Goal: Information Seeking & Learning: Compare options

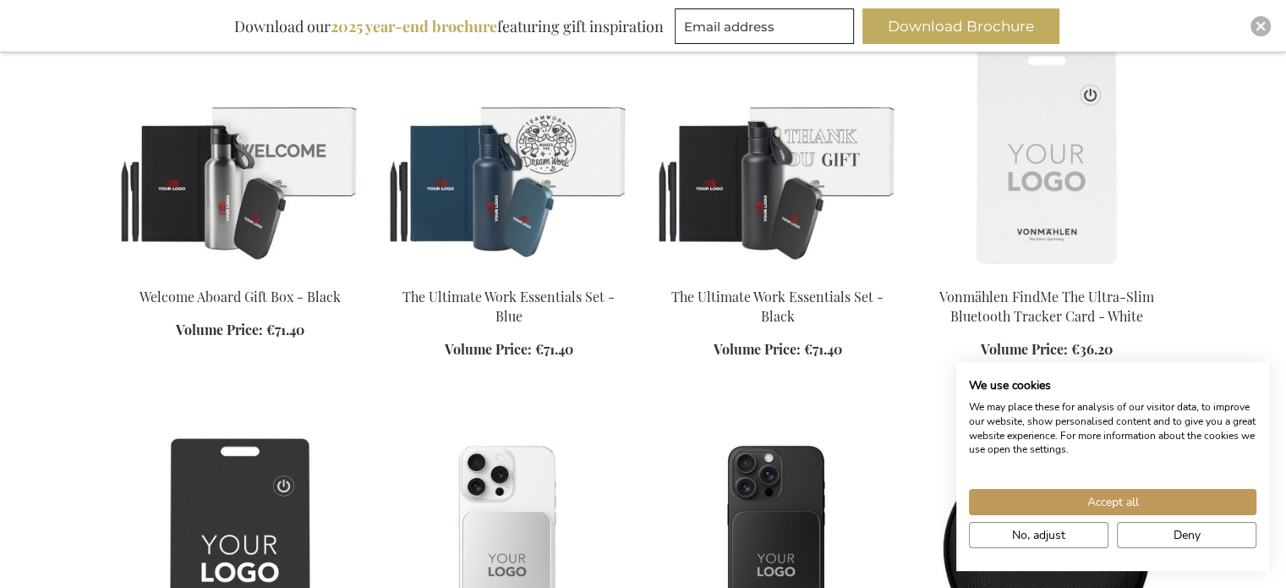
scroll to position [702, 0]
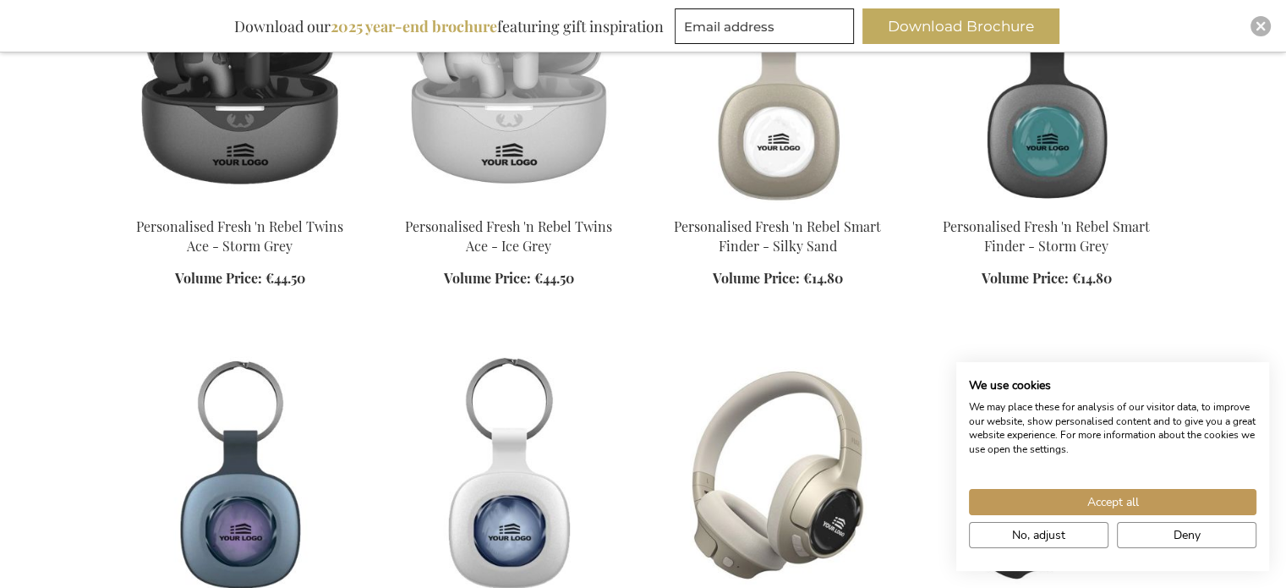
scroll to position [2951, 0]
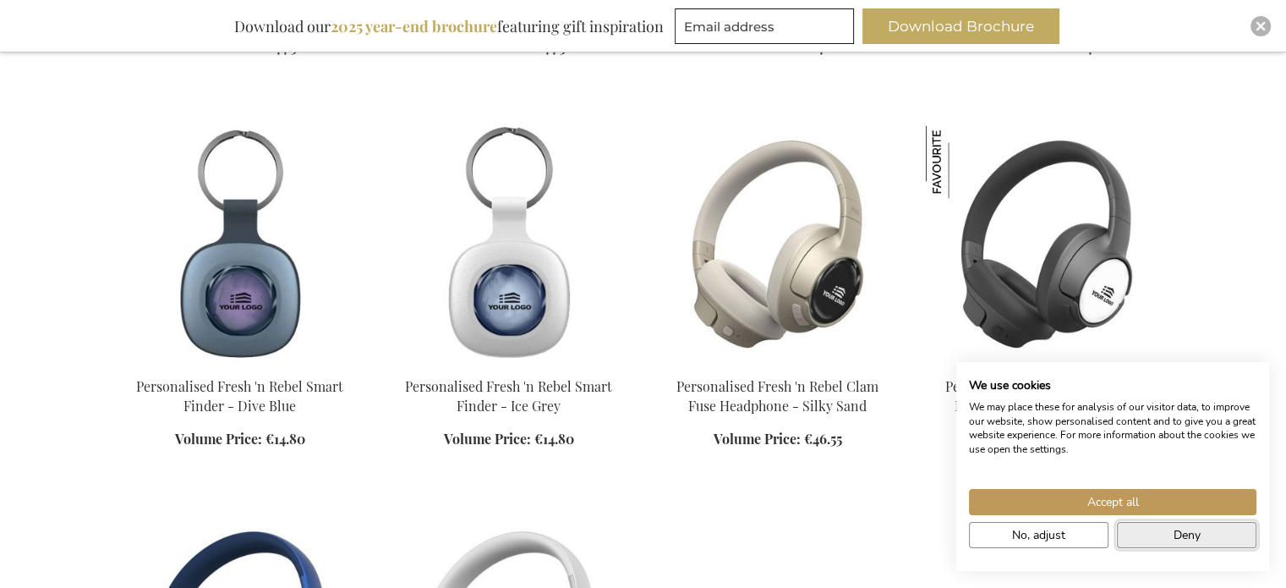
click at [1164, 537] on button "Deny" at bounding box center [1186, 535] width 139 height 26
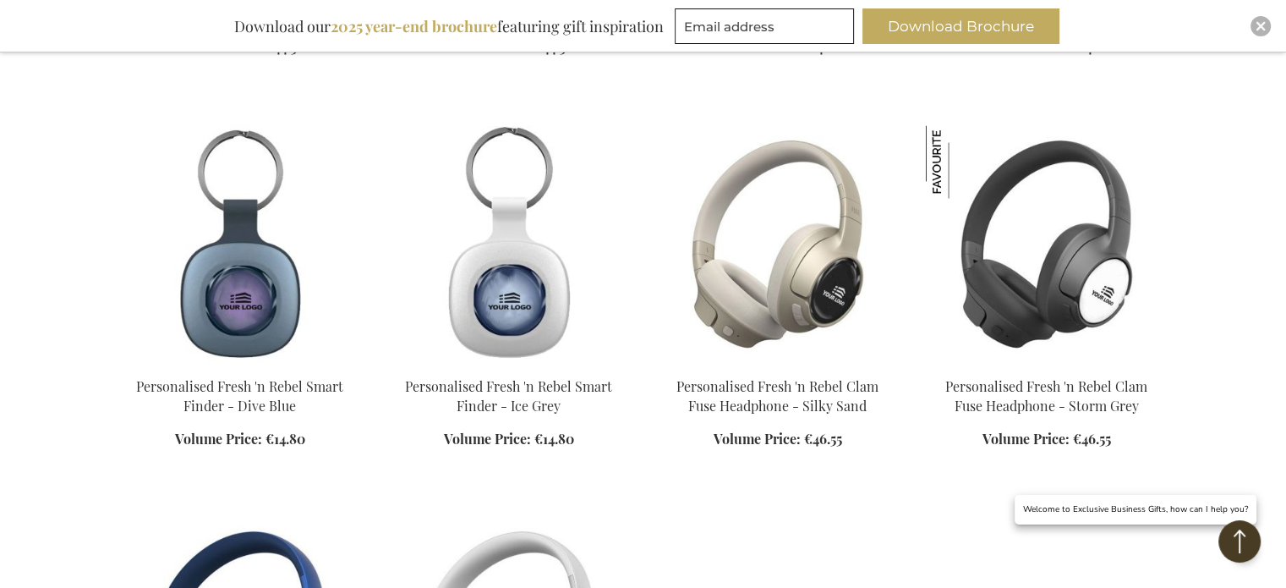
drag, startPoint x: 1284, startPoint y: 327, endPoint x: 1296, endPoint y: 312, distance: 19.3
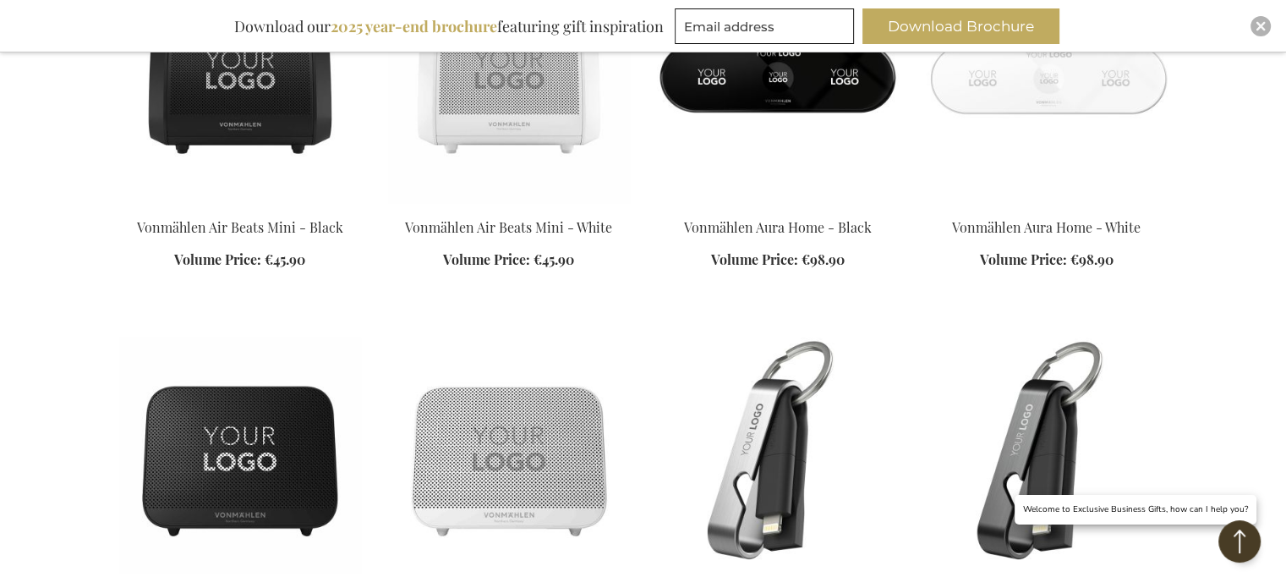
scroll to position [5245, 0]
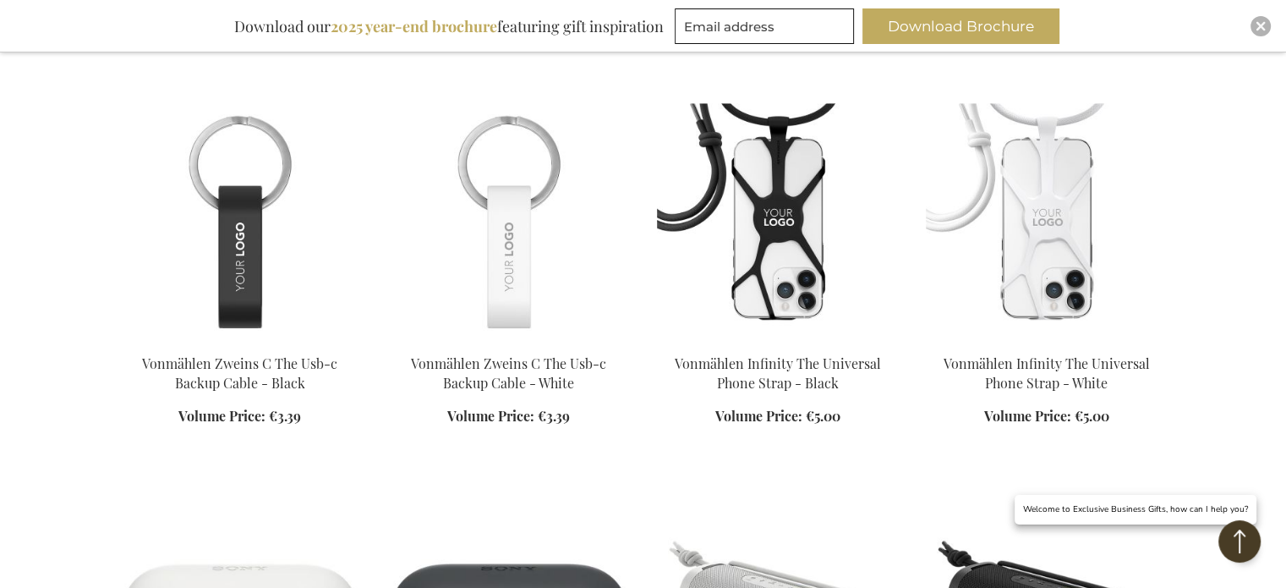
scroll to position [1451, 0]
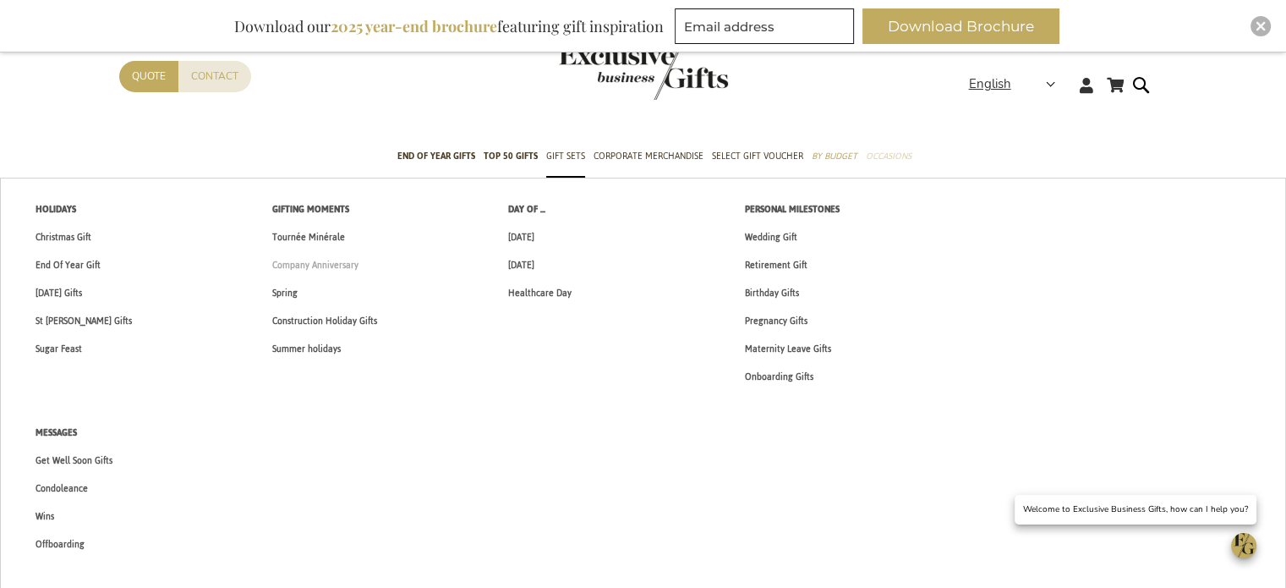
scroll to position [91, 0]
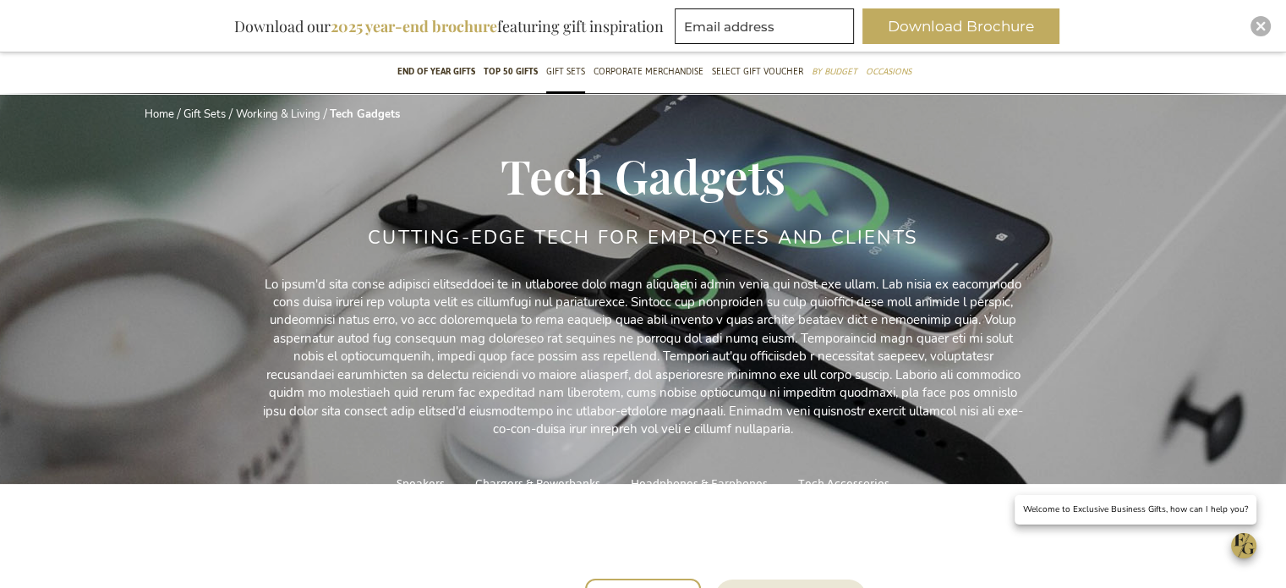
drag, startPoint x: 119, startPoint y: 113, endPoint x: 173, endPoint y: 83, distance: 62.1
click at [119, 113] on div "Home Gift Sets Working & Living Tech Gadgets" at bounding box center [643, 128] width 1048 height 43
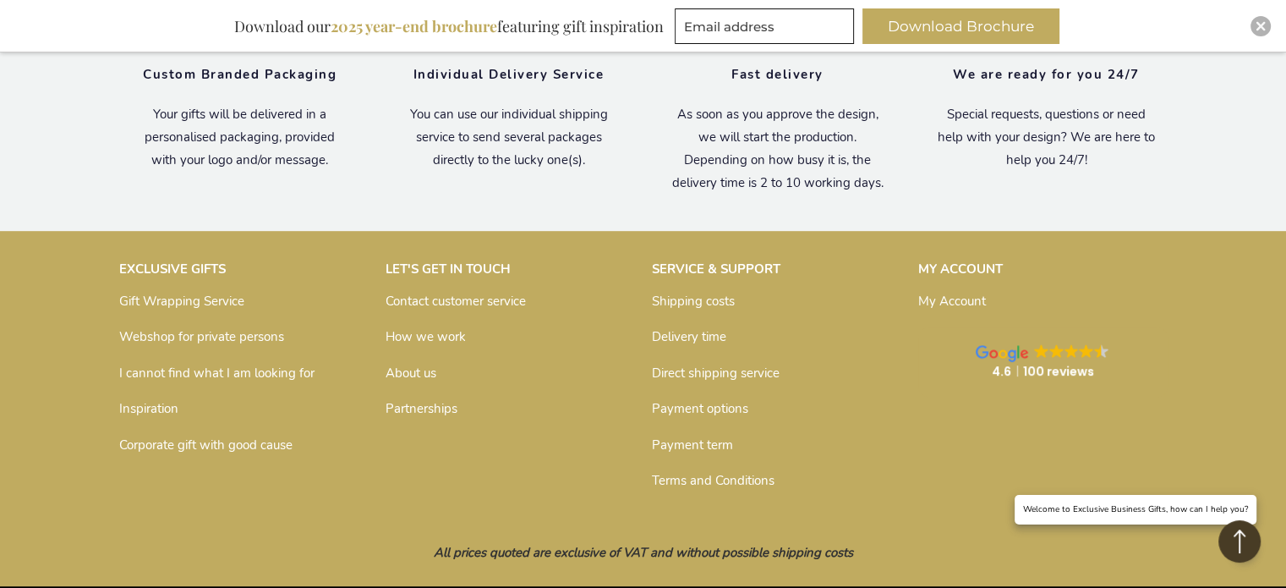
scroll to position [7343, 0]
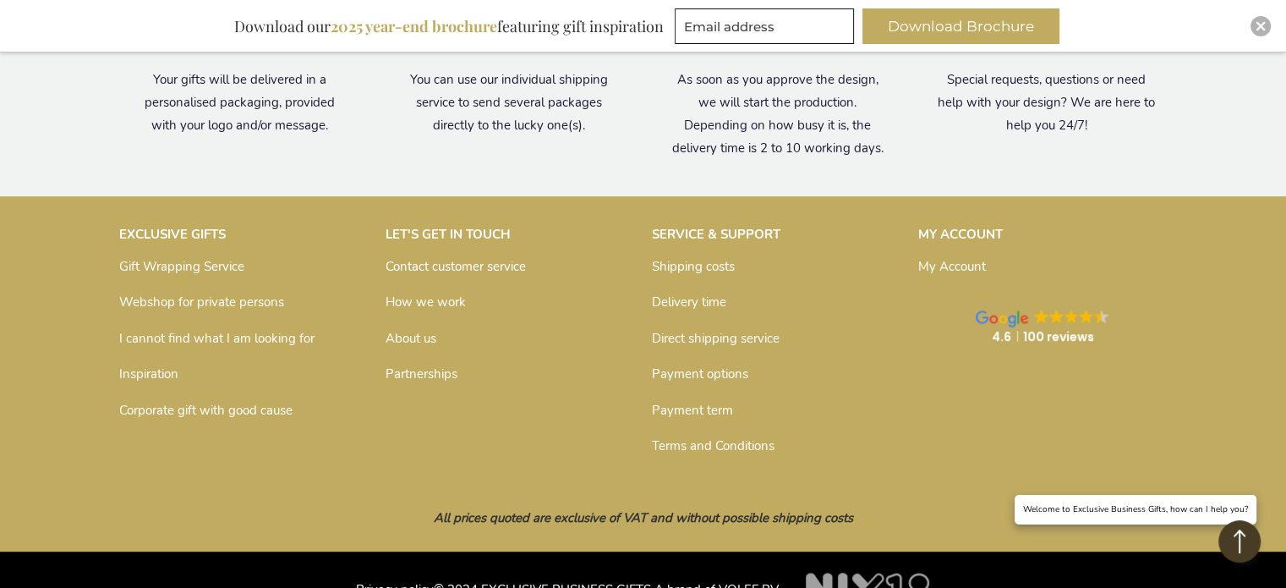
click at [418, 330] on link "About us" at bounding box center [410, 338] width 51 height 17
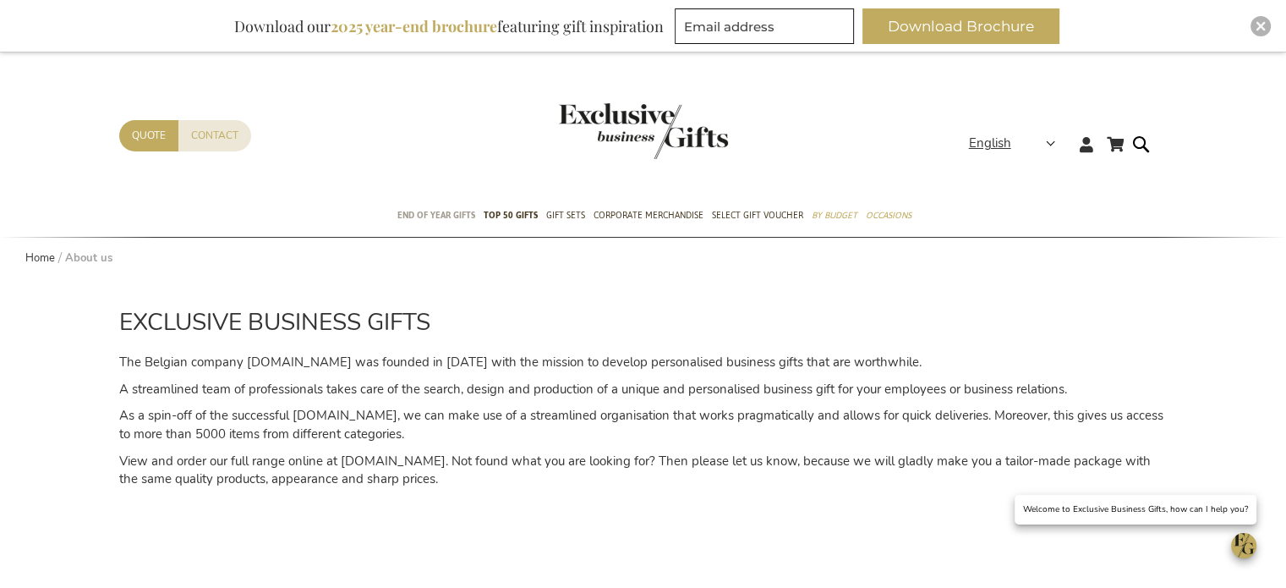
click at [451, 221] on span "End of year gifts" at bounding box center [436, 215] width 78 height 18
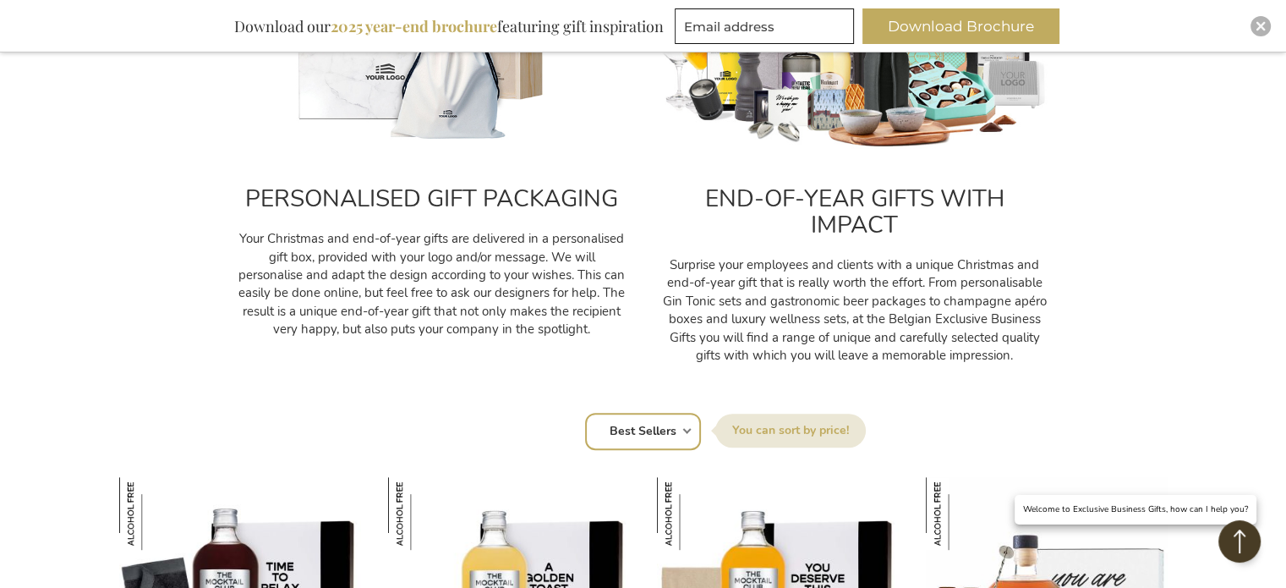
scroll to position [1099, 0]
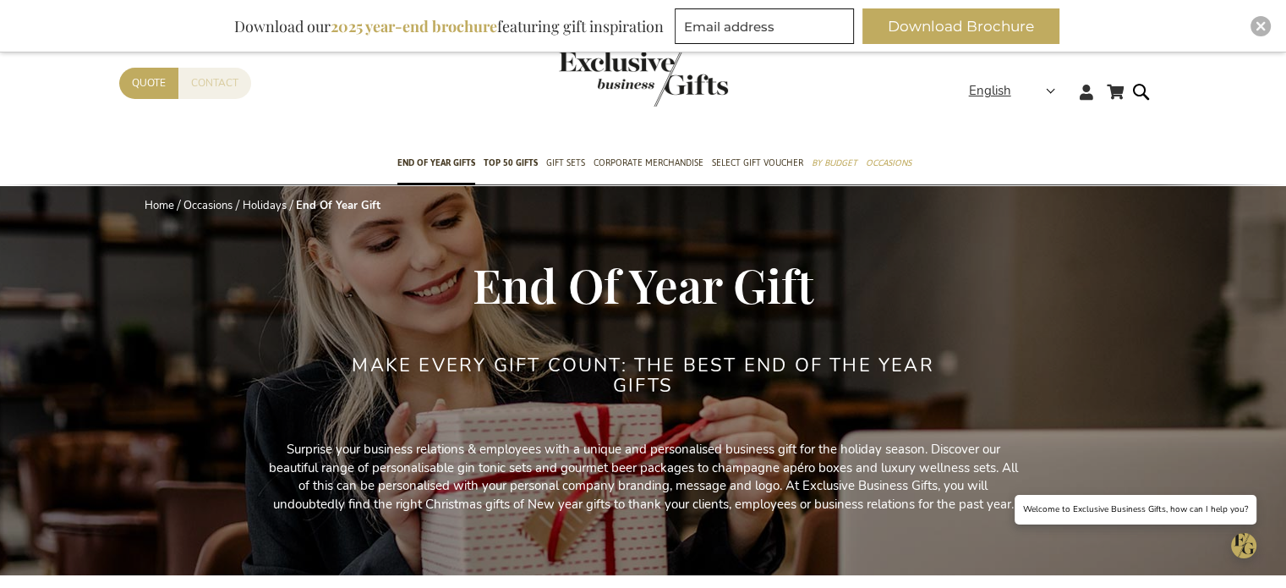
click at [190, 77] on link "Contact" at bounding box center [214, 83] width 73 height 31
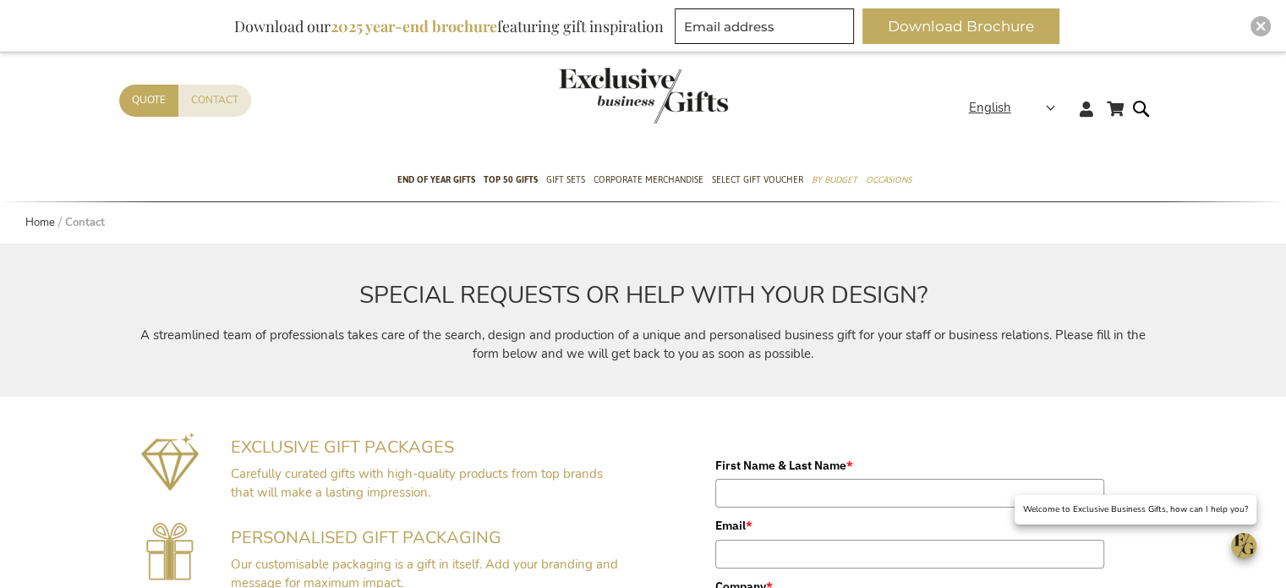
drag, startPoint x: 0, startPoint y: 0, endPoint x: 864, endPoint y: 329, distance: 924.4
click at [902, 328] on div "SPECIAL REQUESTS OR HELP WITH YOUR DESIGN? A streamlined team of professionals …" at bounding box center [643, 319] width 1286 height 153
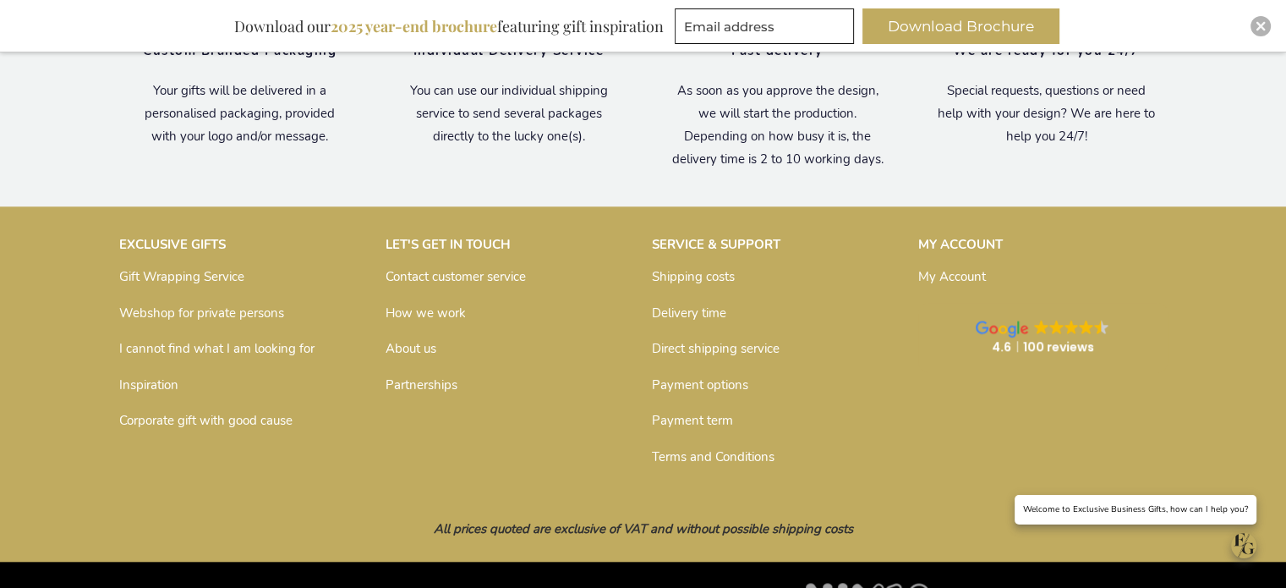
scroll to position [1606, 0]
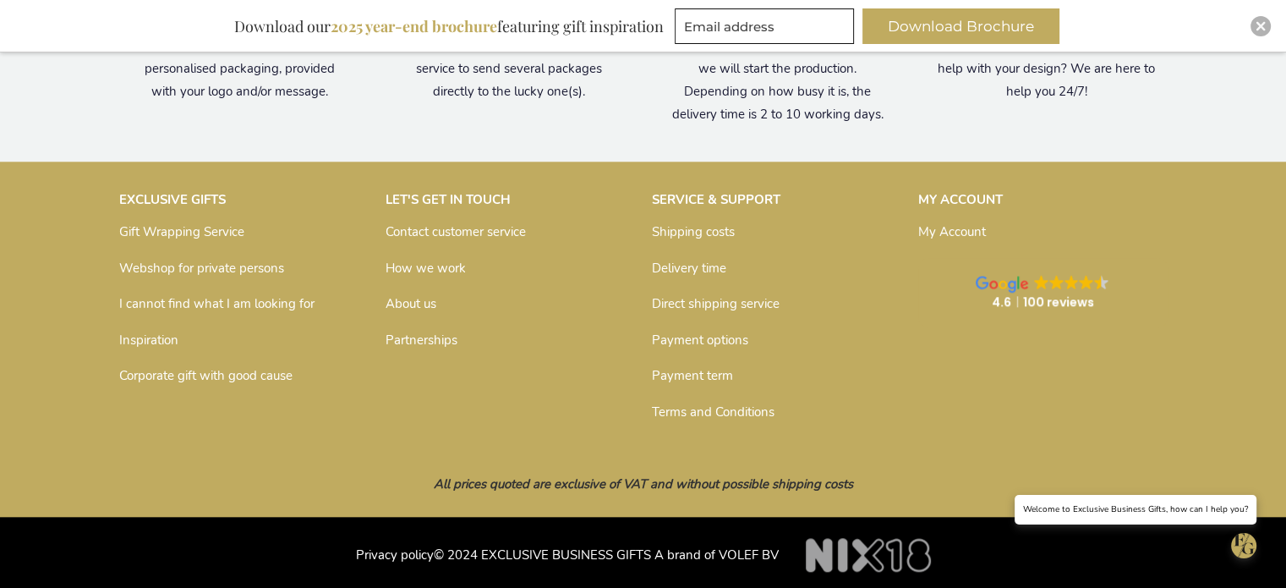
click at [719, 268] on link "Delivery time" at bounding box center [689, 268] width 74 height 17
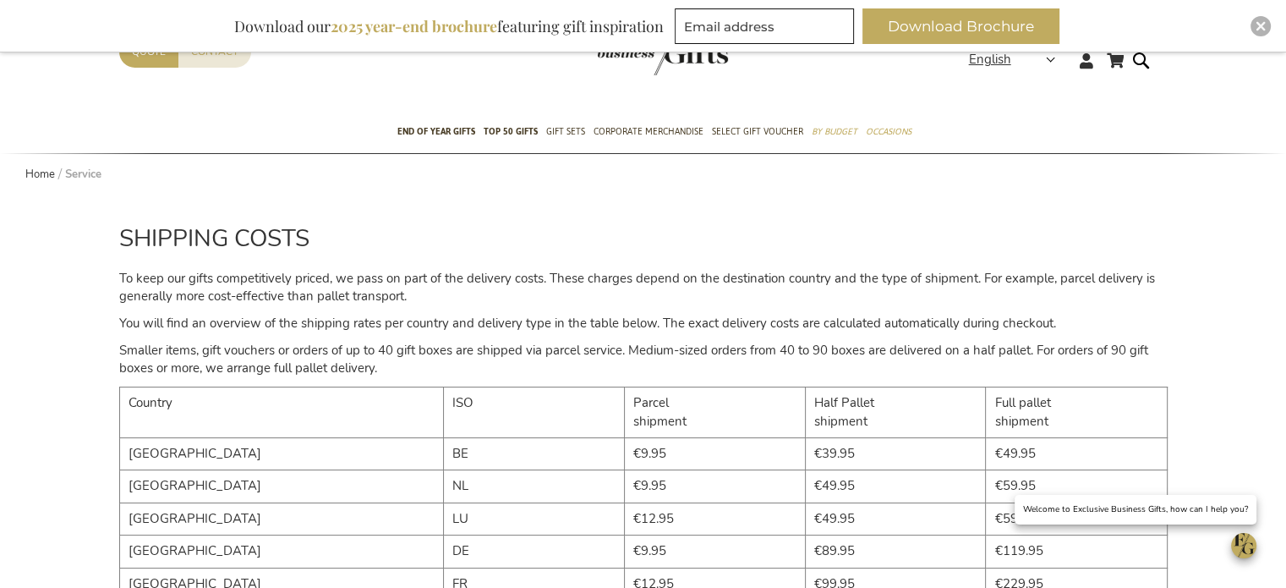
scroll to position [60, 0]
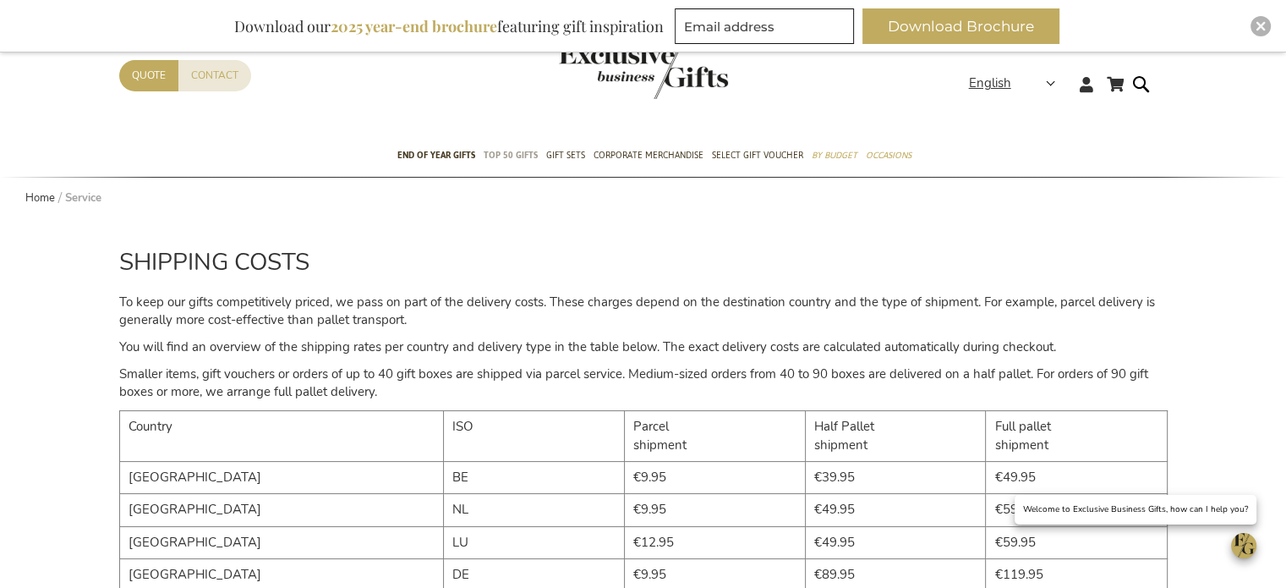
click at [510, 157] on span "TOP 50 Gifts" at bounding box center [511, 155] width 54 height 18
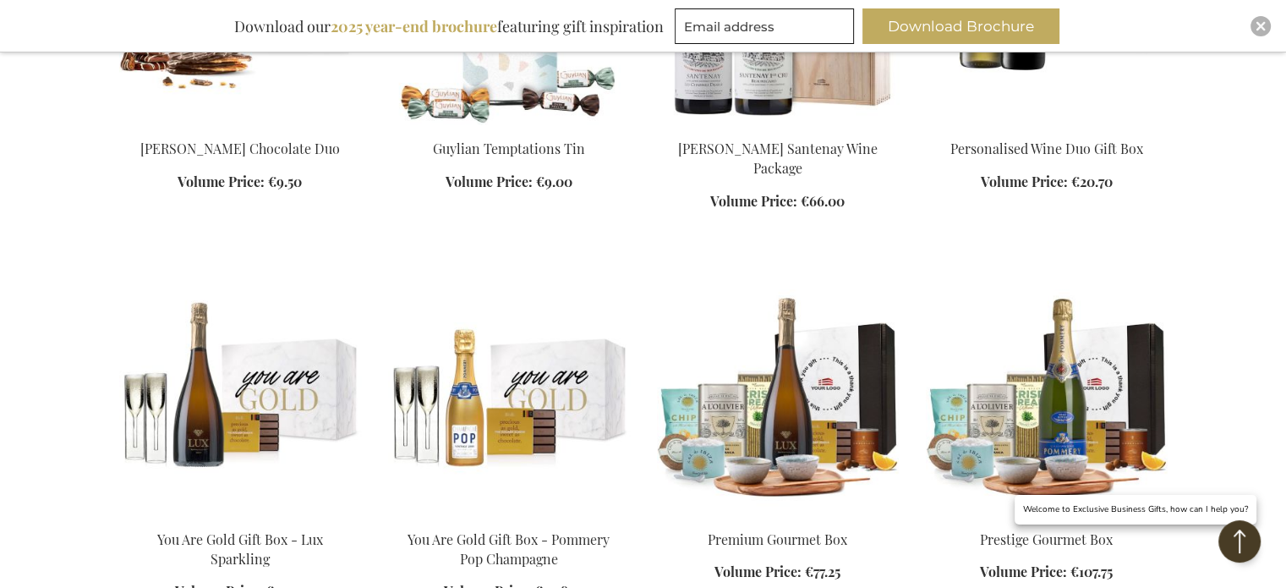
scroll to position [3253, 0]
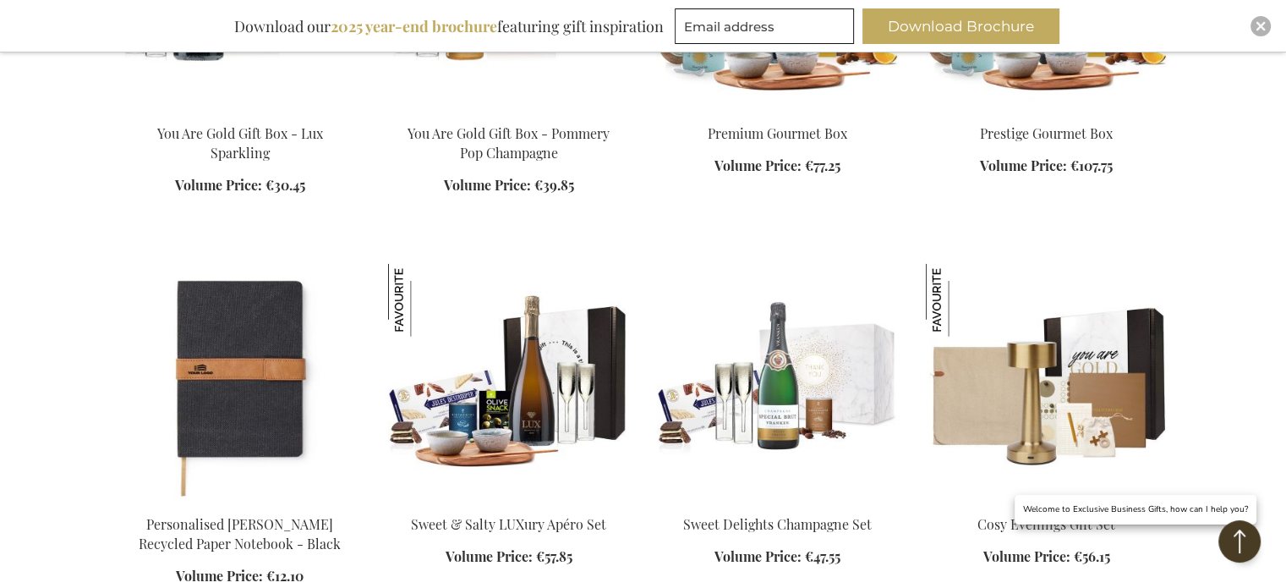
scroll to position [4325, 0]
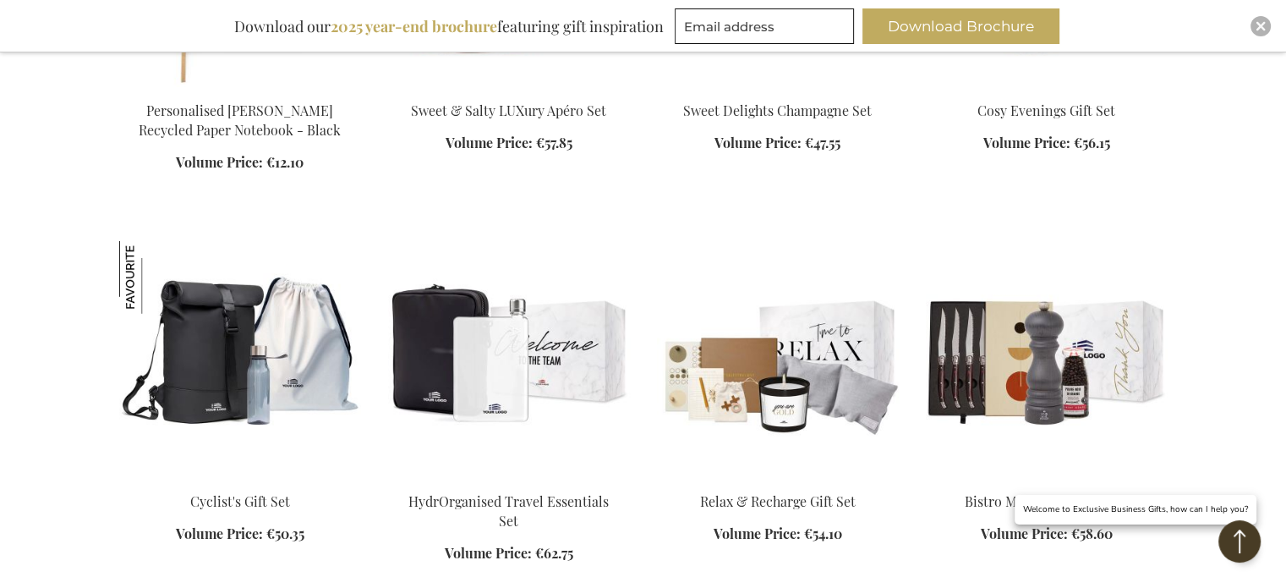
scroll to position [4847, 0]
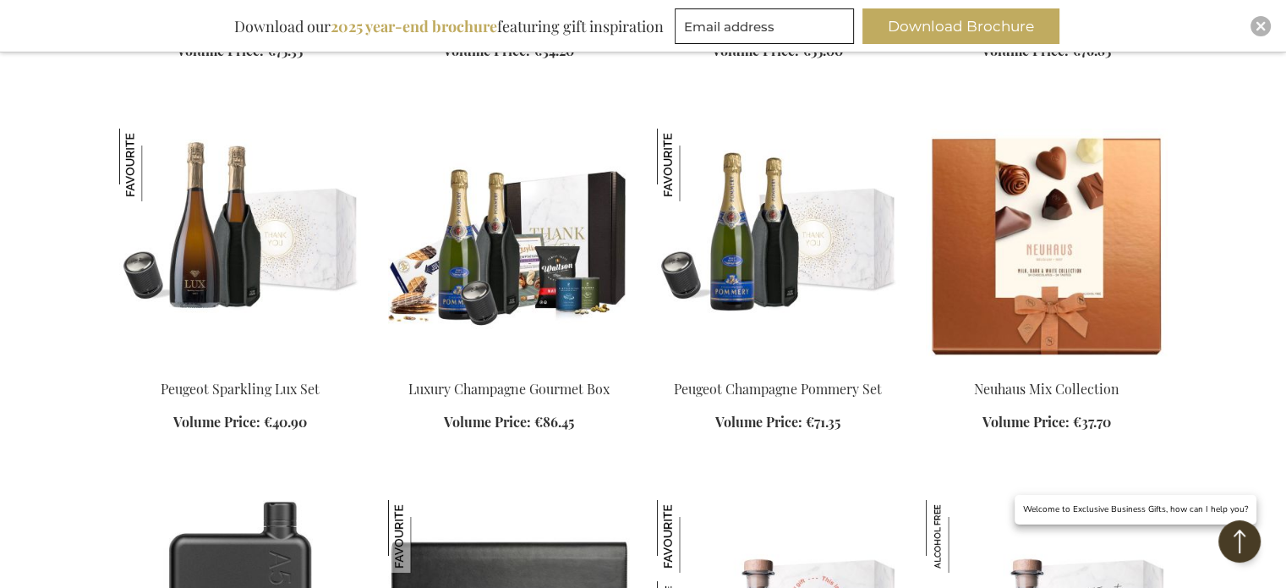
scroll to position [6318, 0]
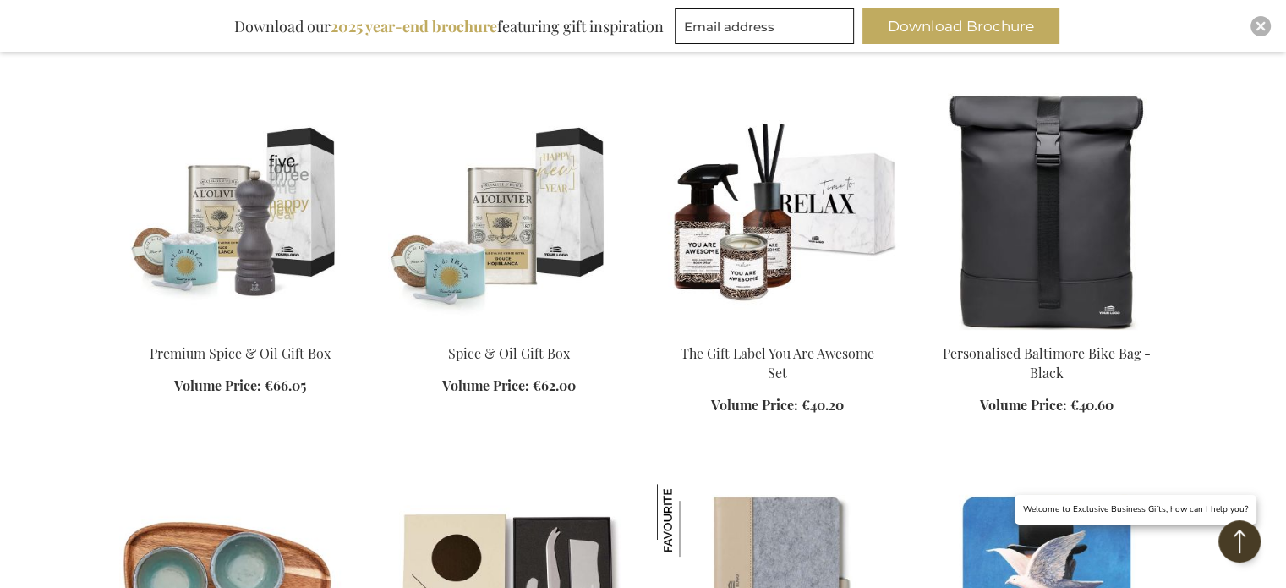
scroll to position [6741, 0]
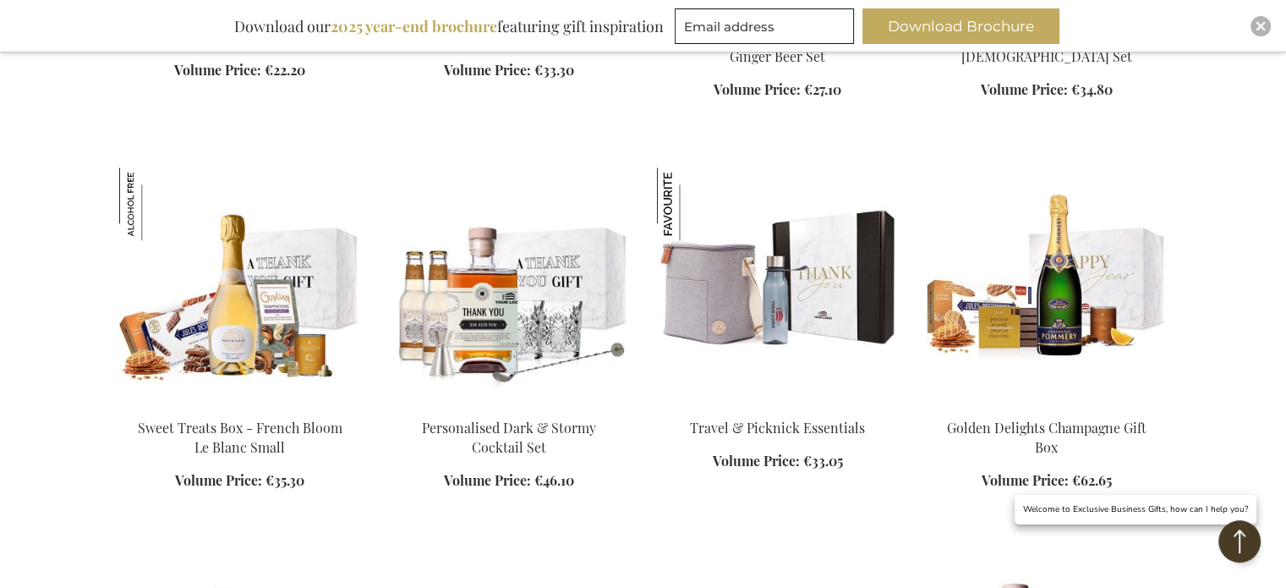
scroll to position [8353, 0]
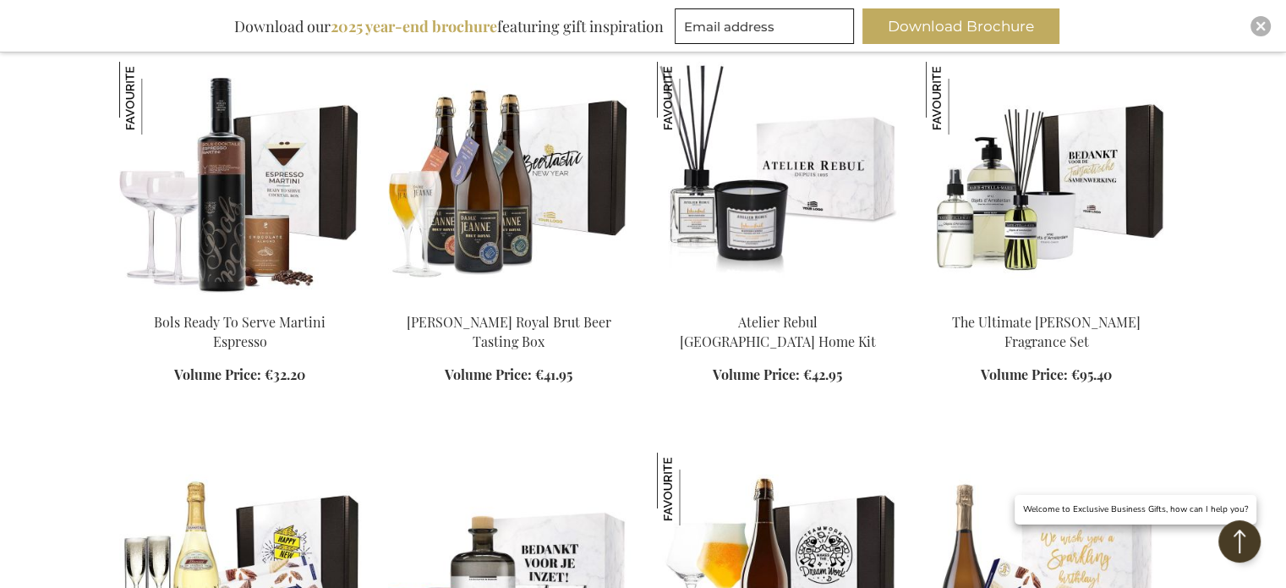
scroll to position [13271, 0]
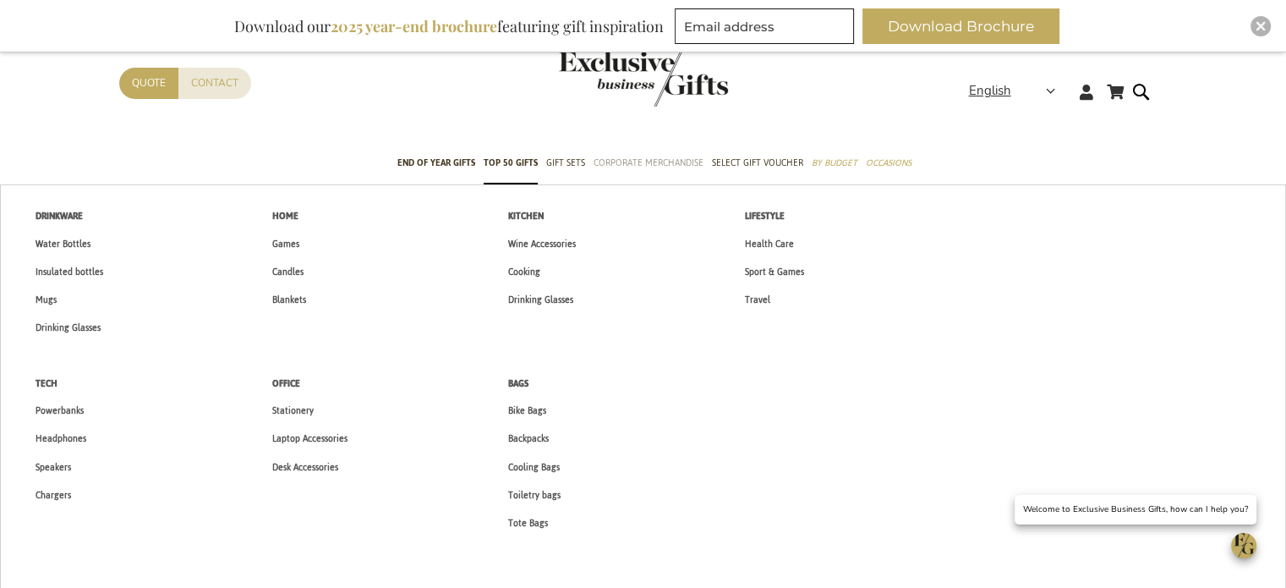
click at [675, 156] on span "Corporate Merchandise" at bounding box center [648, 163] width 110 height 18
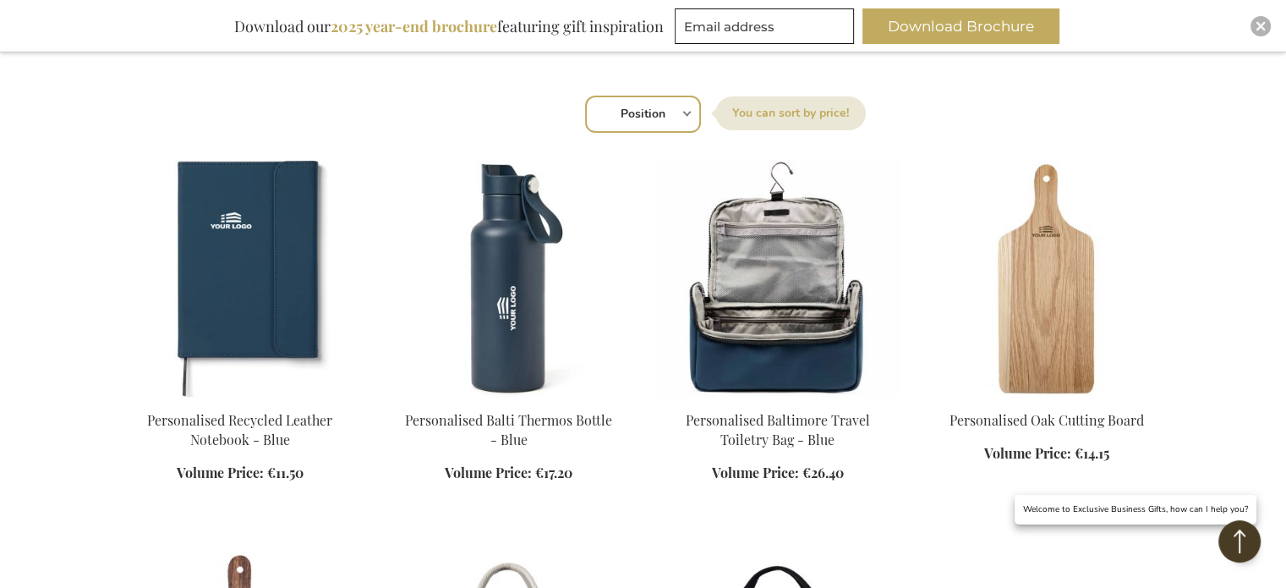
scroll to position [676, 0]
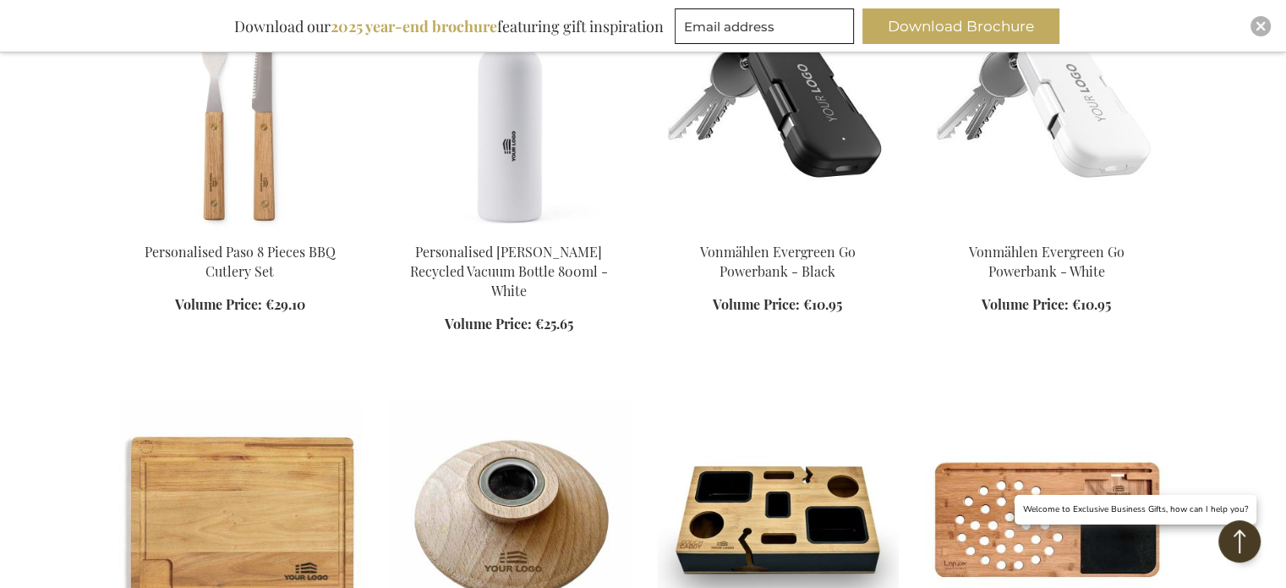
scroll to position [4104, 0]
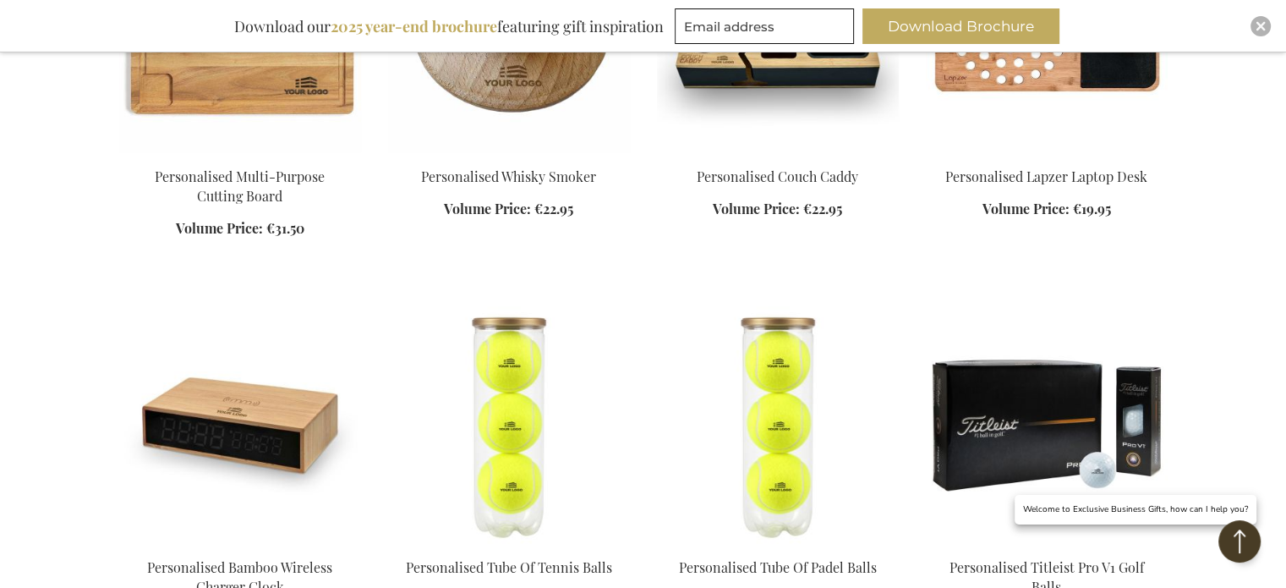
scroll to position [4478, 0]
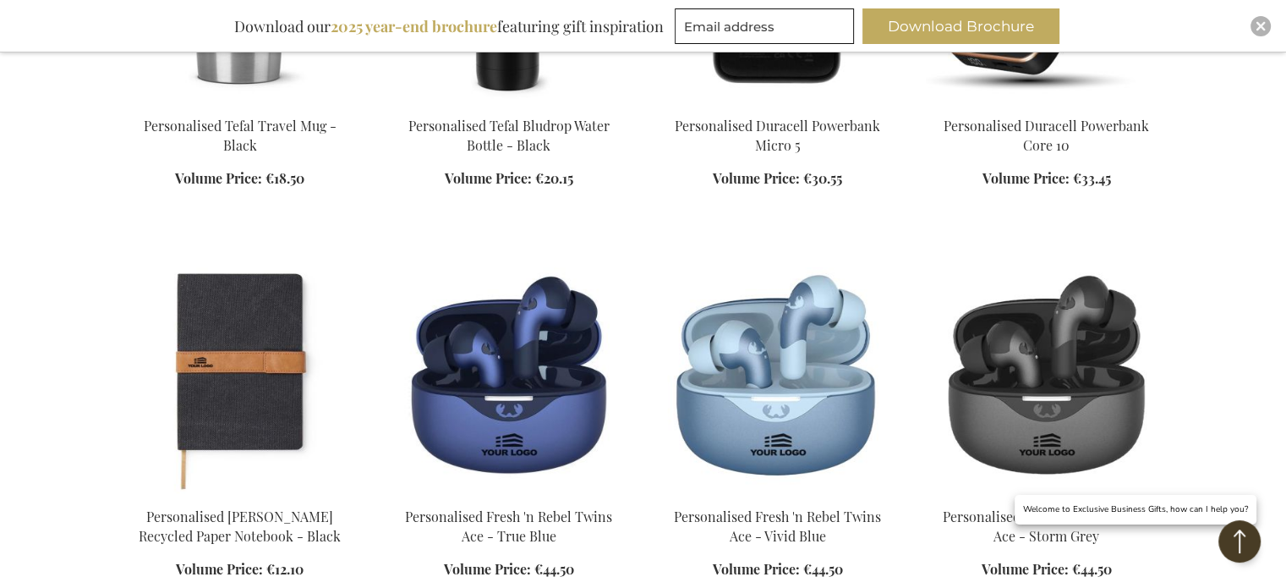
scroll to position [8316, 0]
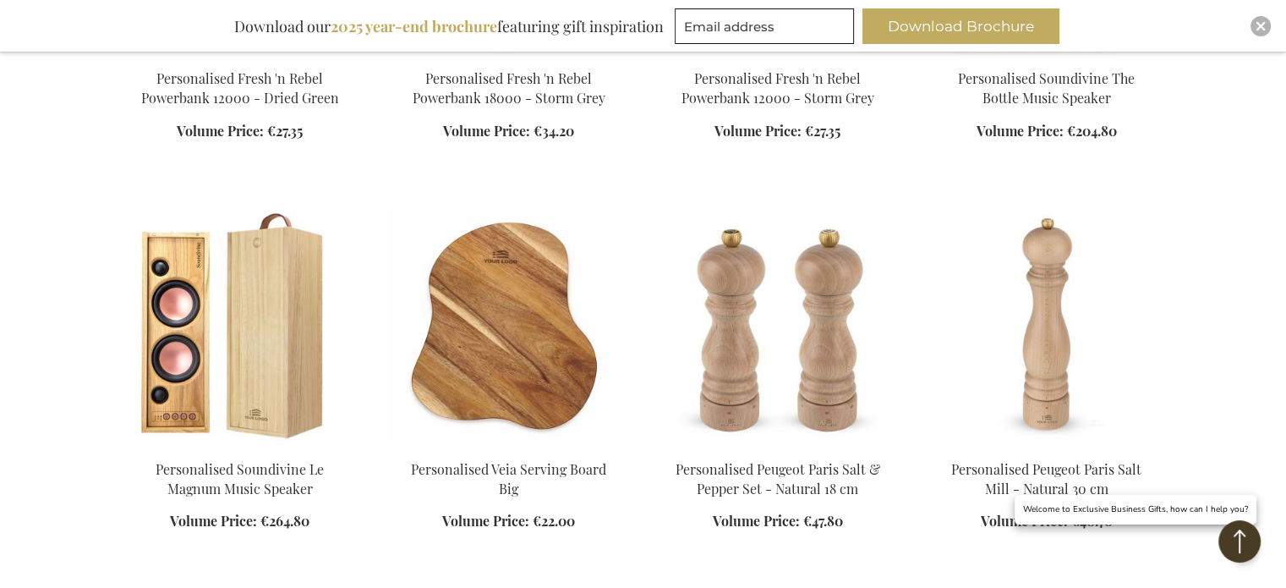
scroll to position [11961, 0]
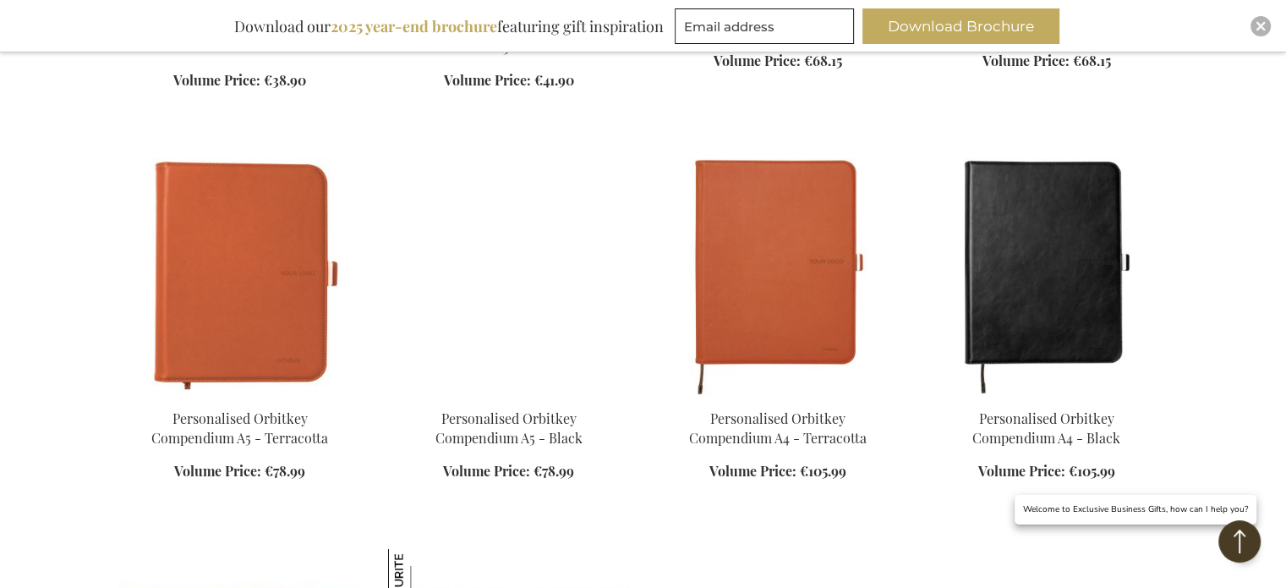
scroll to position [12698, 0]
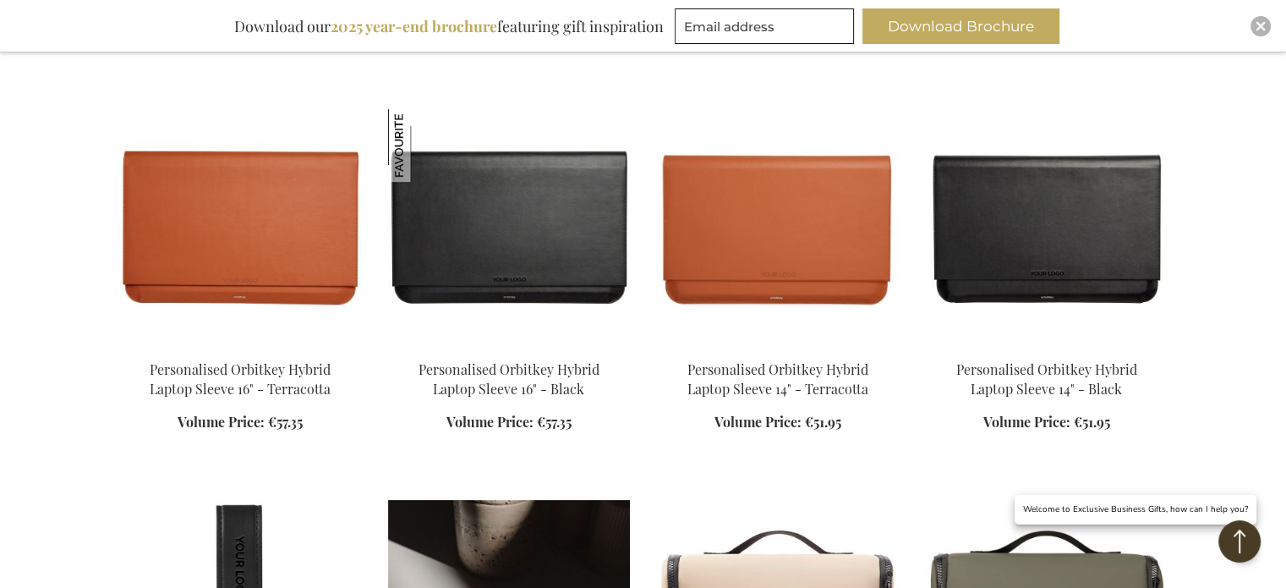
scroll to position [13459, 0]
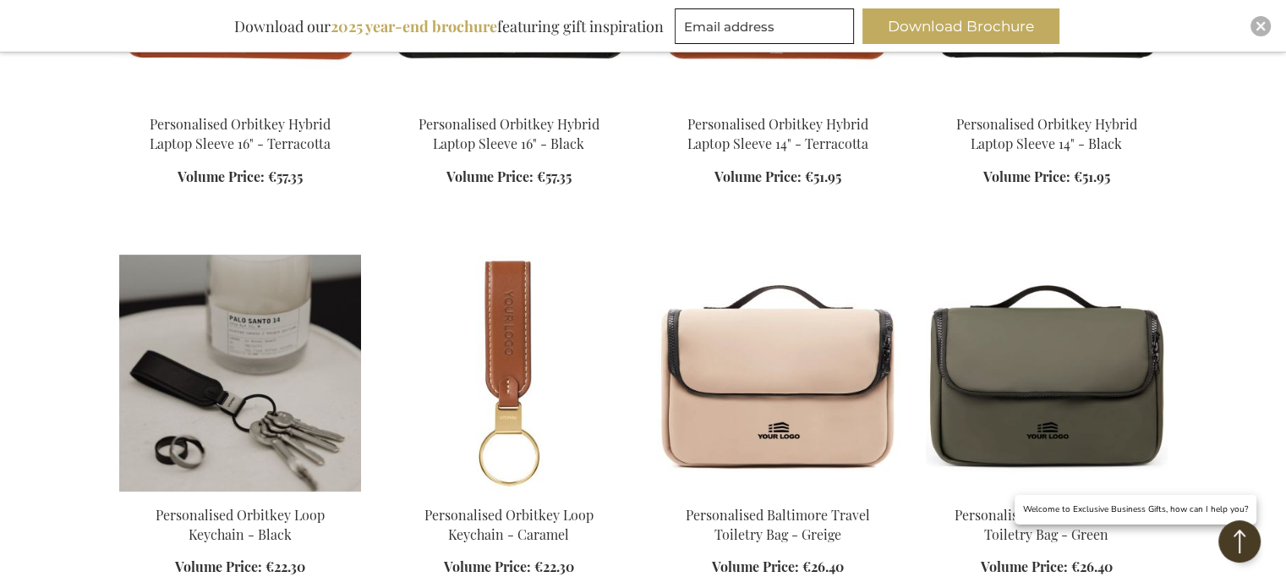
scroll to position [13544, 0]
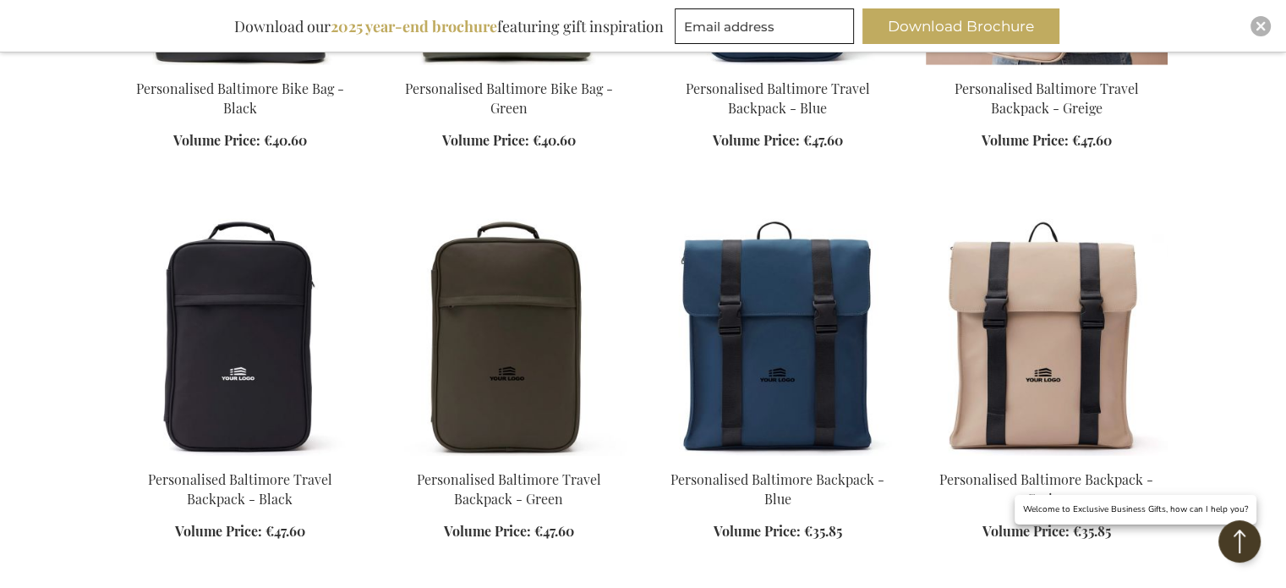
scroll to position [16587, 0]
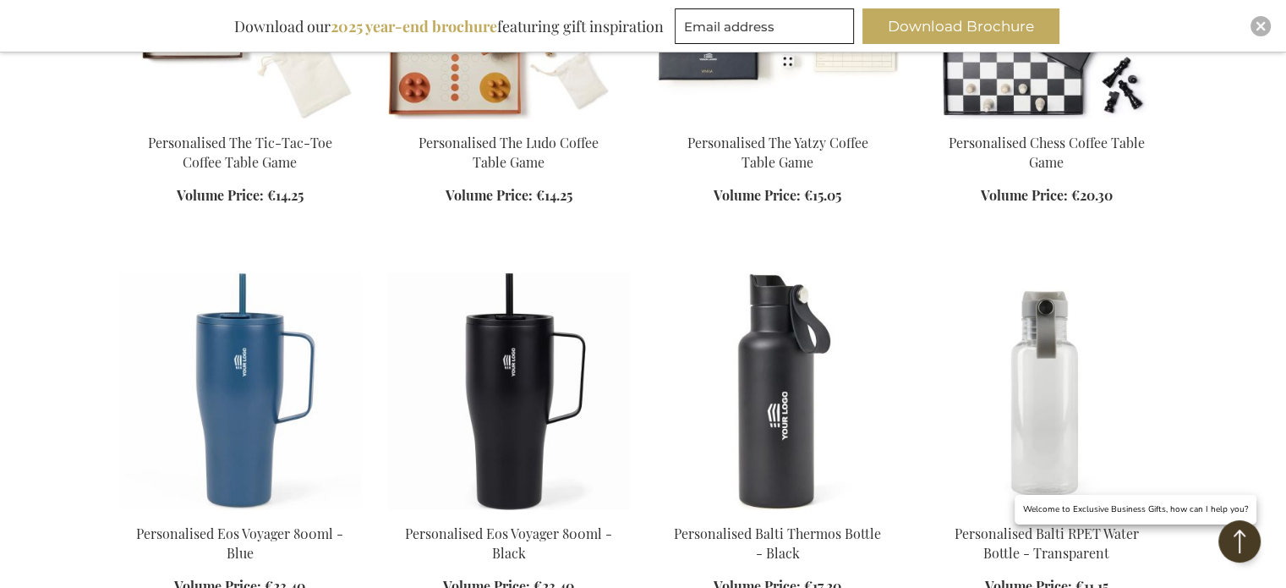
scroll to position [17855, 0]
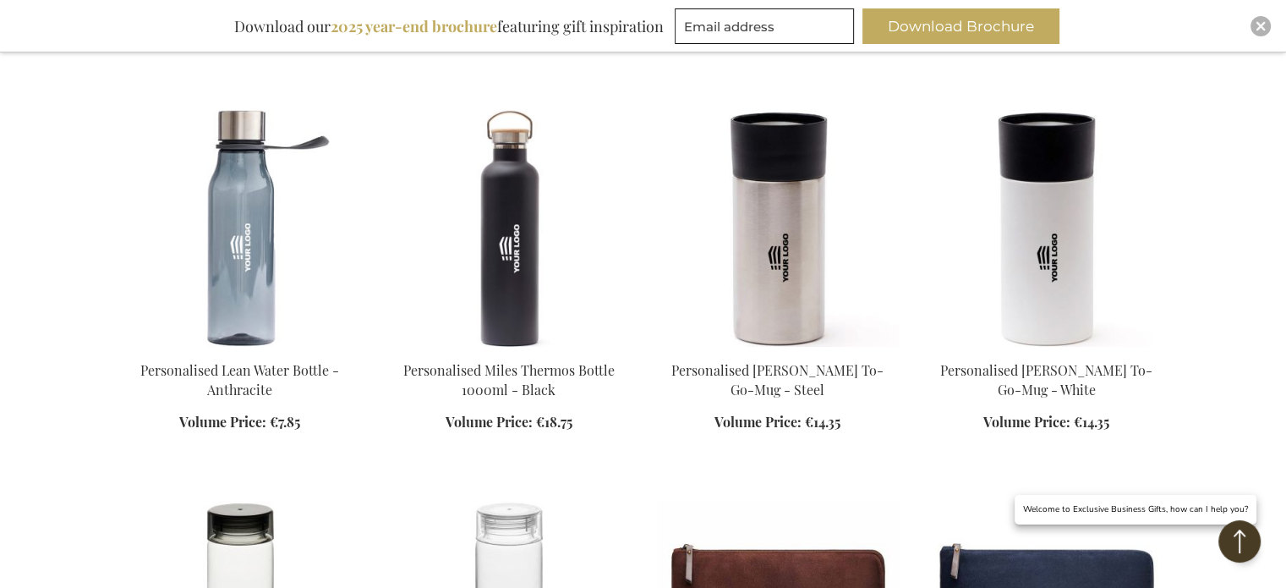
scroll to position [18954, 0]
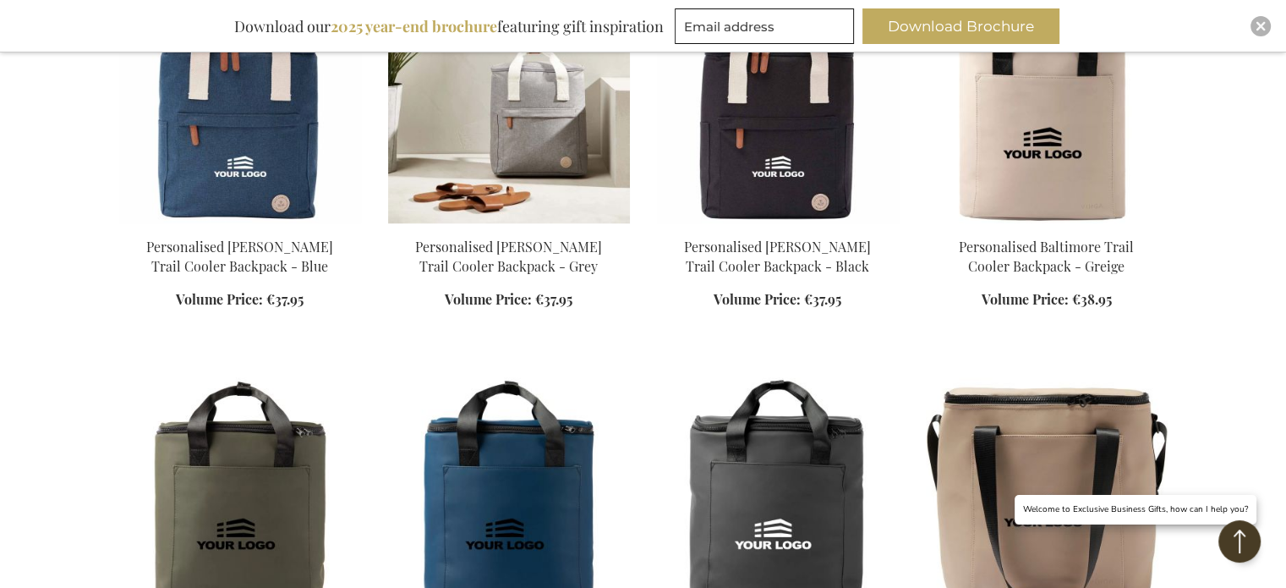
scroll to position [20476, 0]
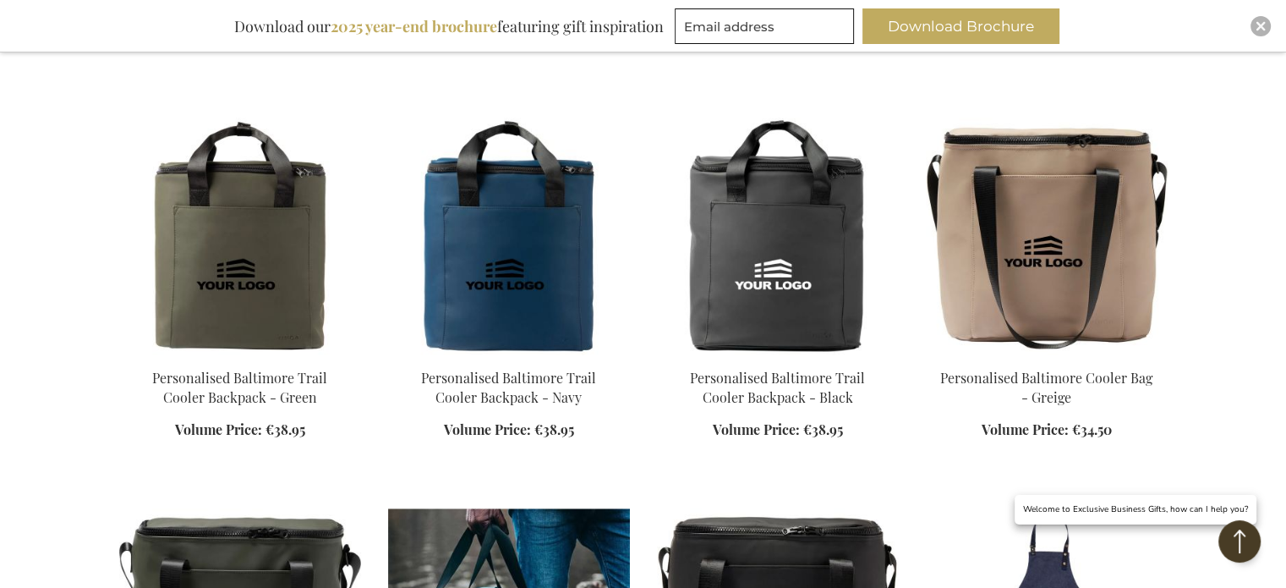
scroll to position [20898, 0]
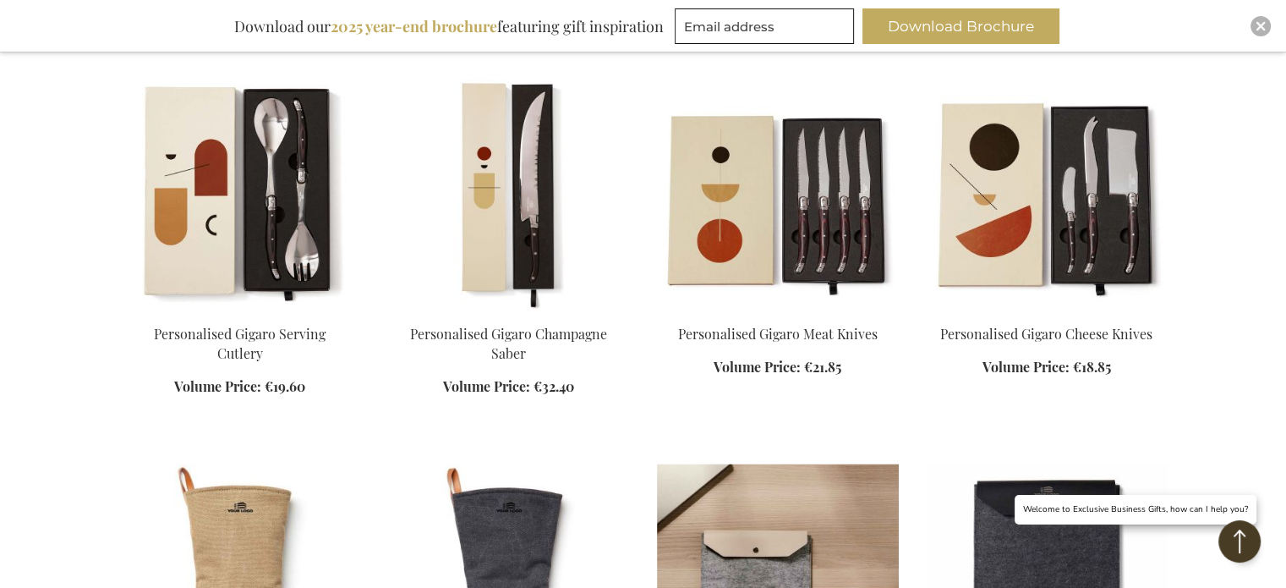
scroll to position [22589, 0]
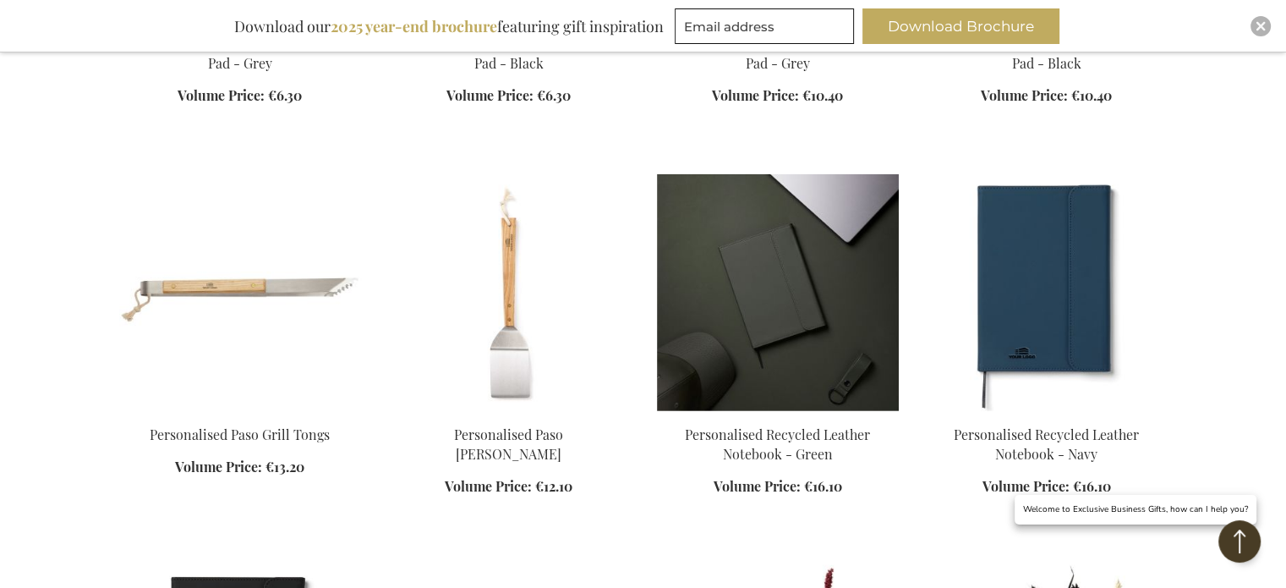
scroll to position [23350, 0]
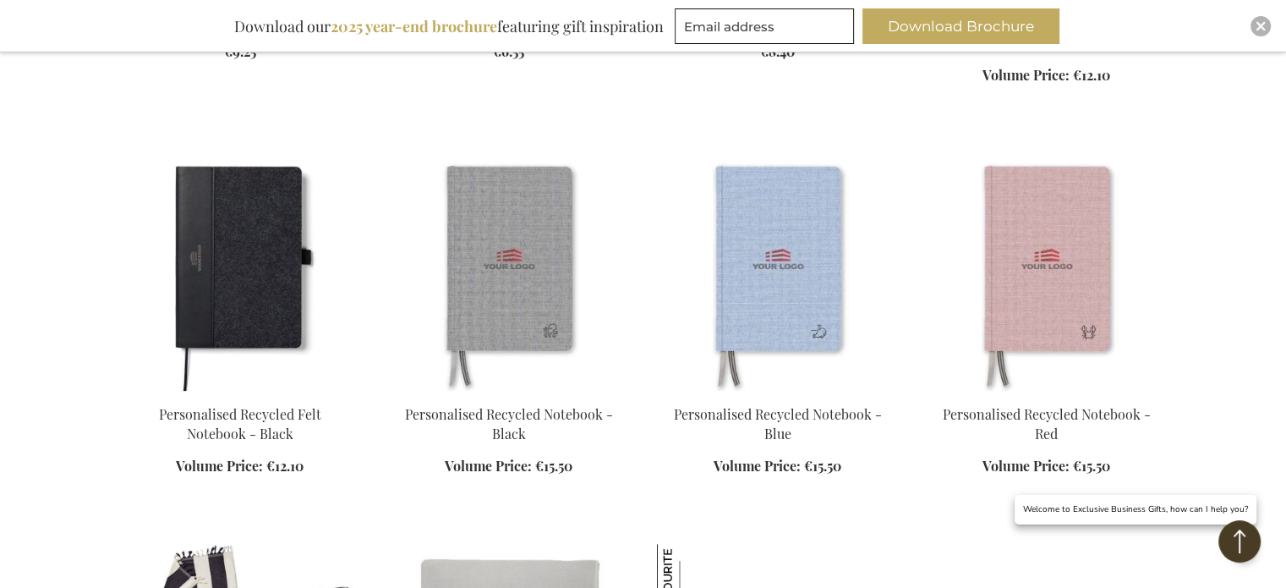
scroll to position [26309, 0]
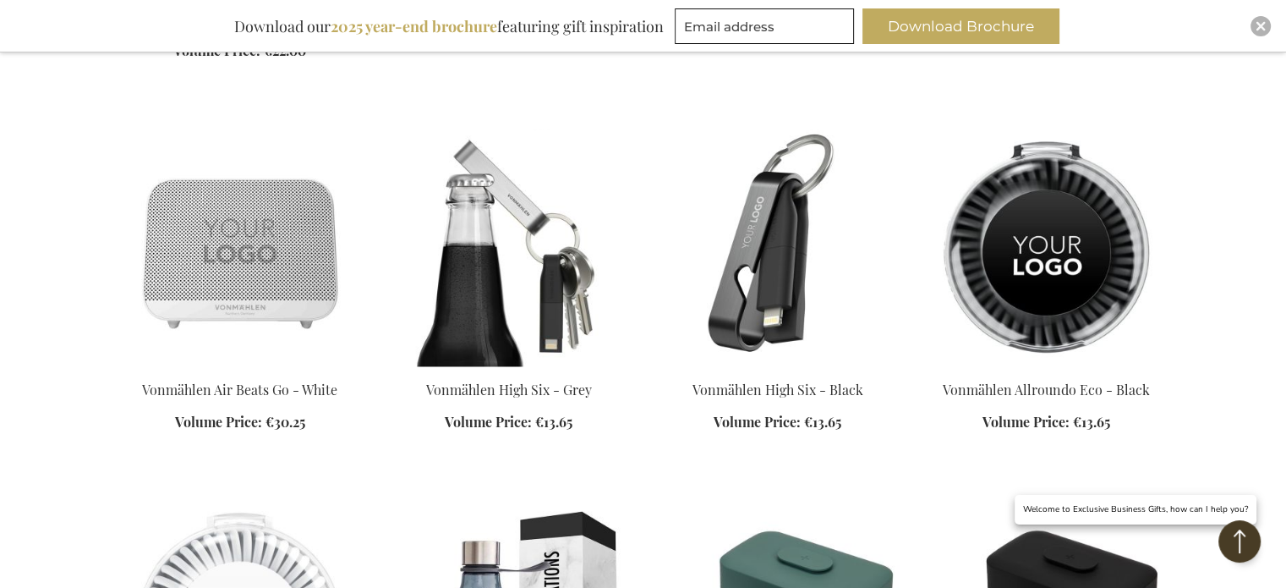
scroll to position [28760, 0]
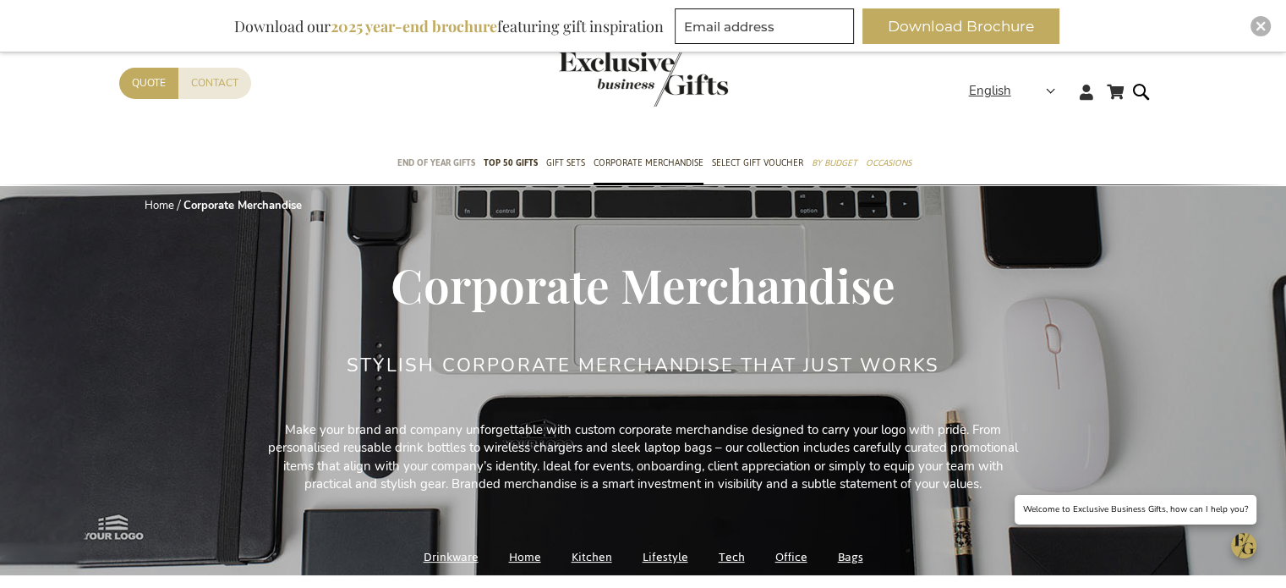
click at [443, 157] on span "End of year gifts" at bounding box center [436, 163] width 78 height 18
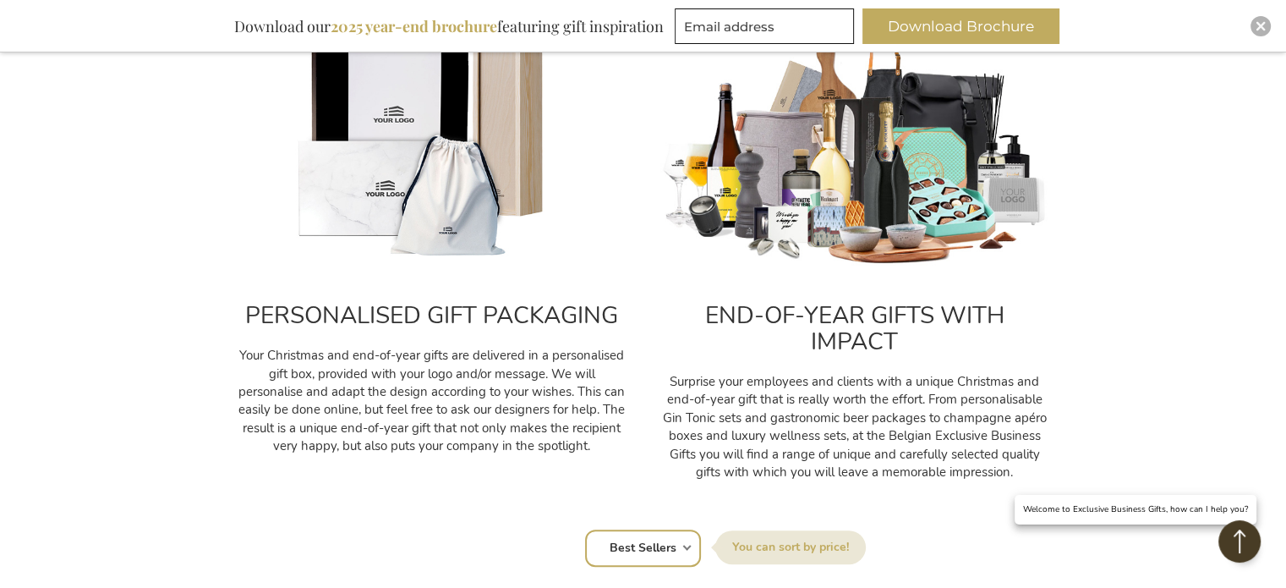
scroll to position [588, 0]
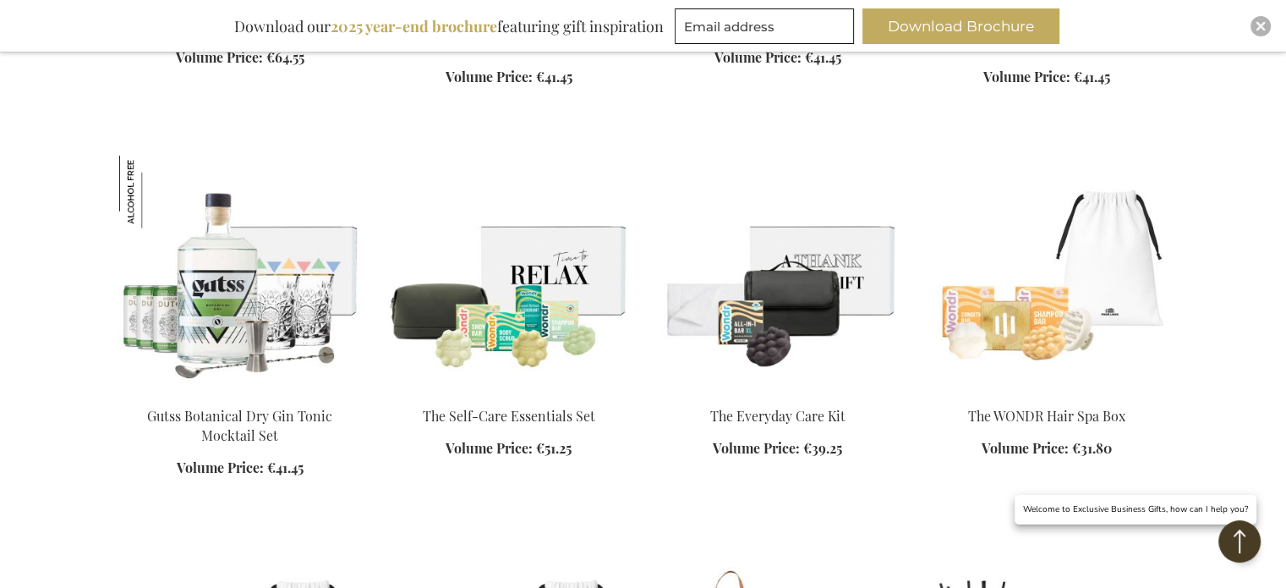
scroll to position [4395, 0]
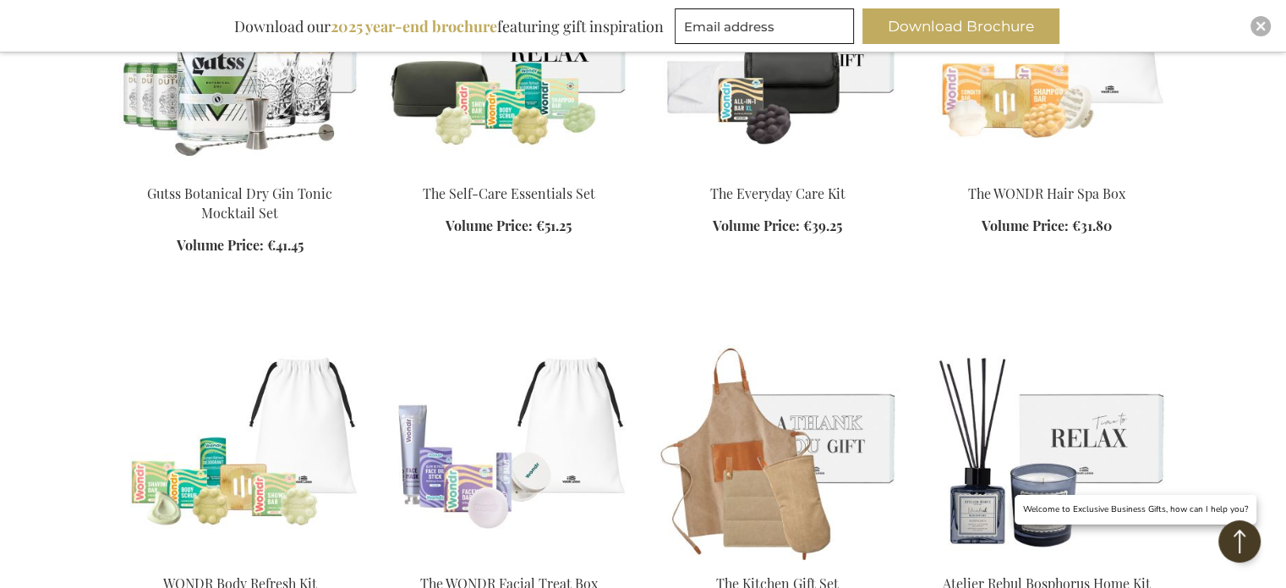
drag, startPoint x: 1298, startPoint y: 97, endPoint x: 1296, endPoint y: 627, distance: 530.0
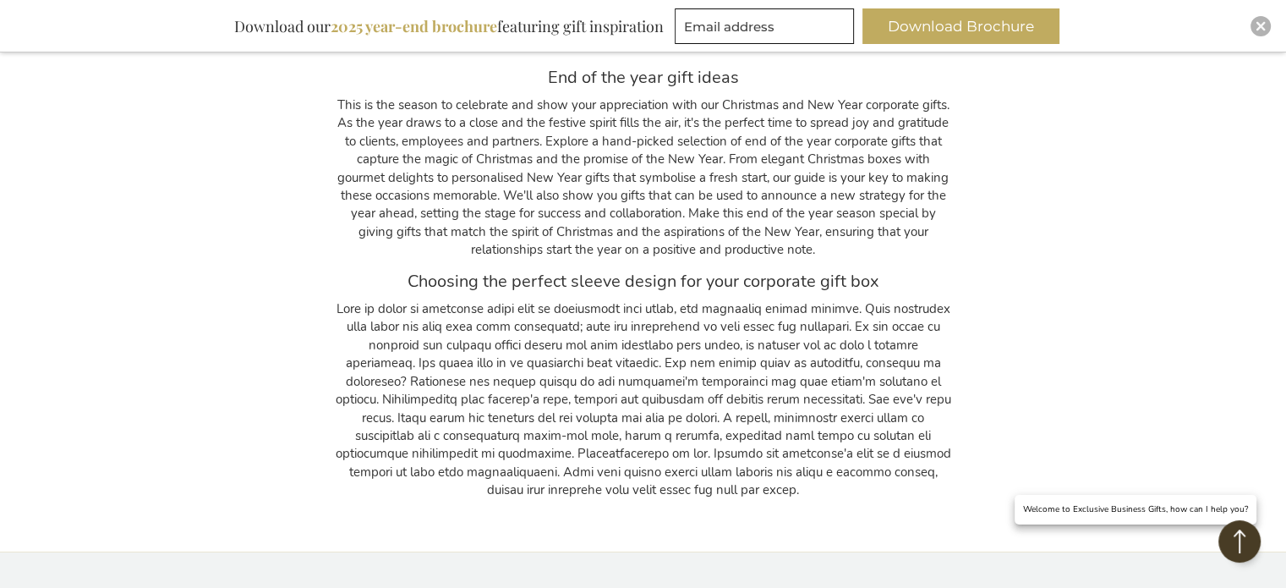
scroll to position [10745, 0]
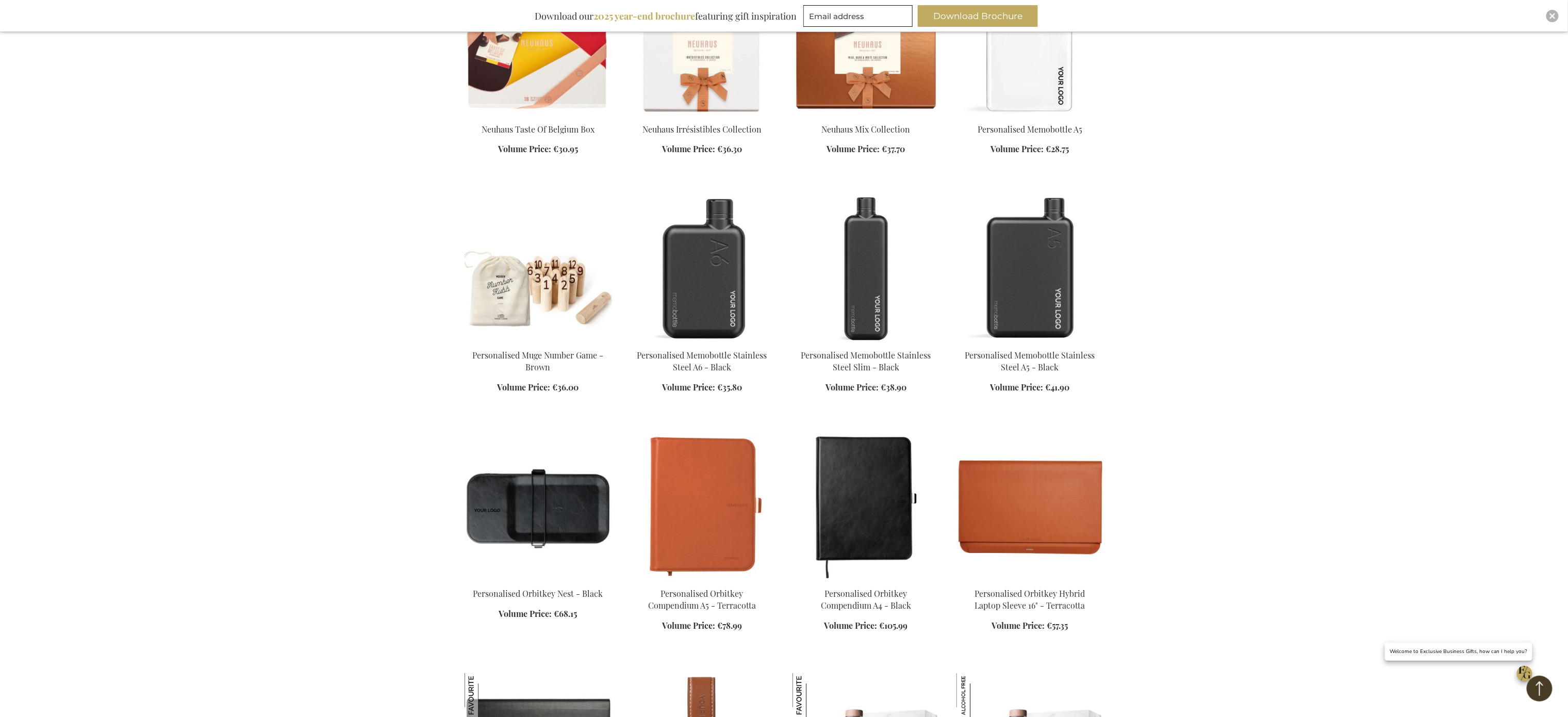
scroll to position [6213, 0]
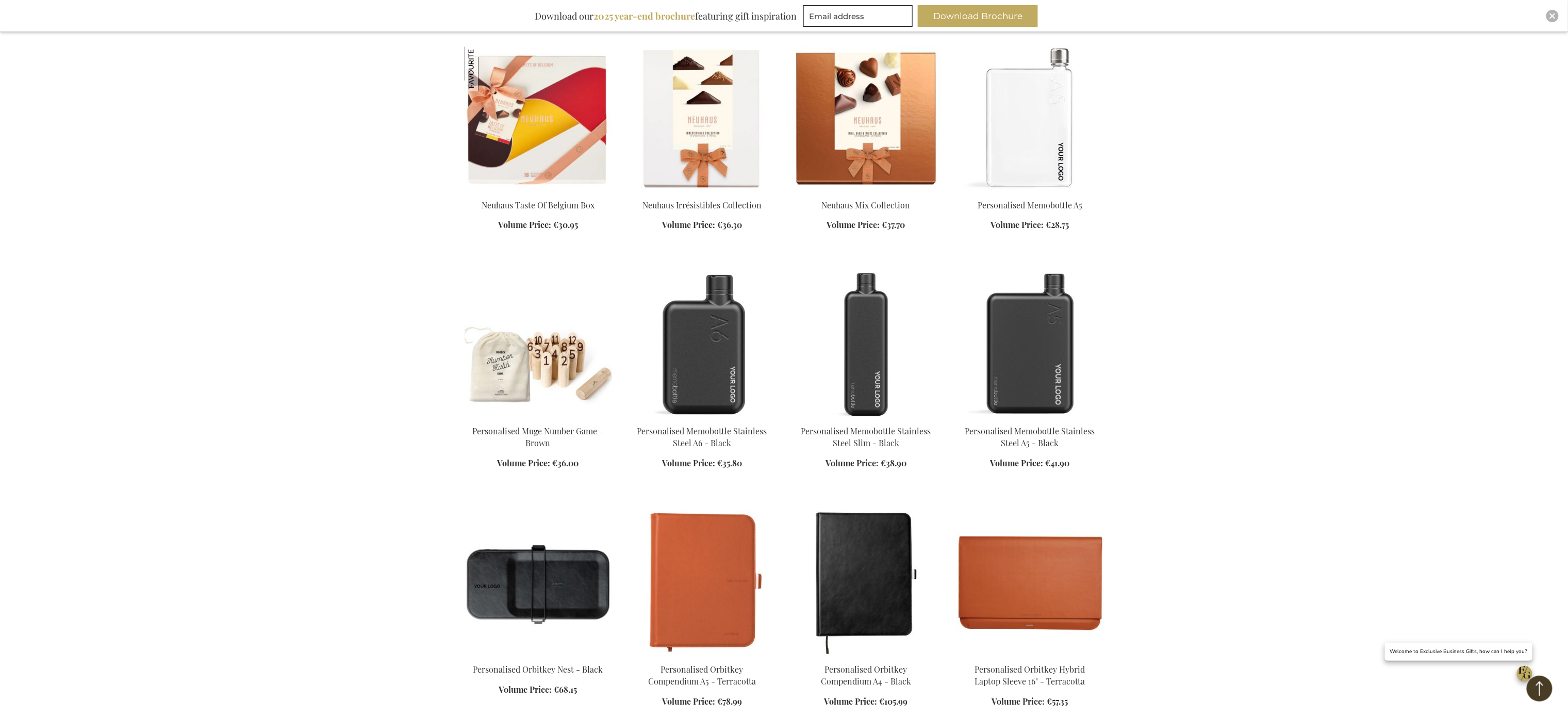
scroll to position [6899, 0]
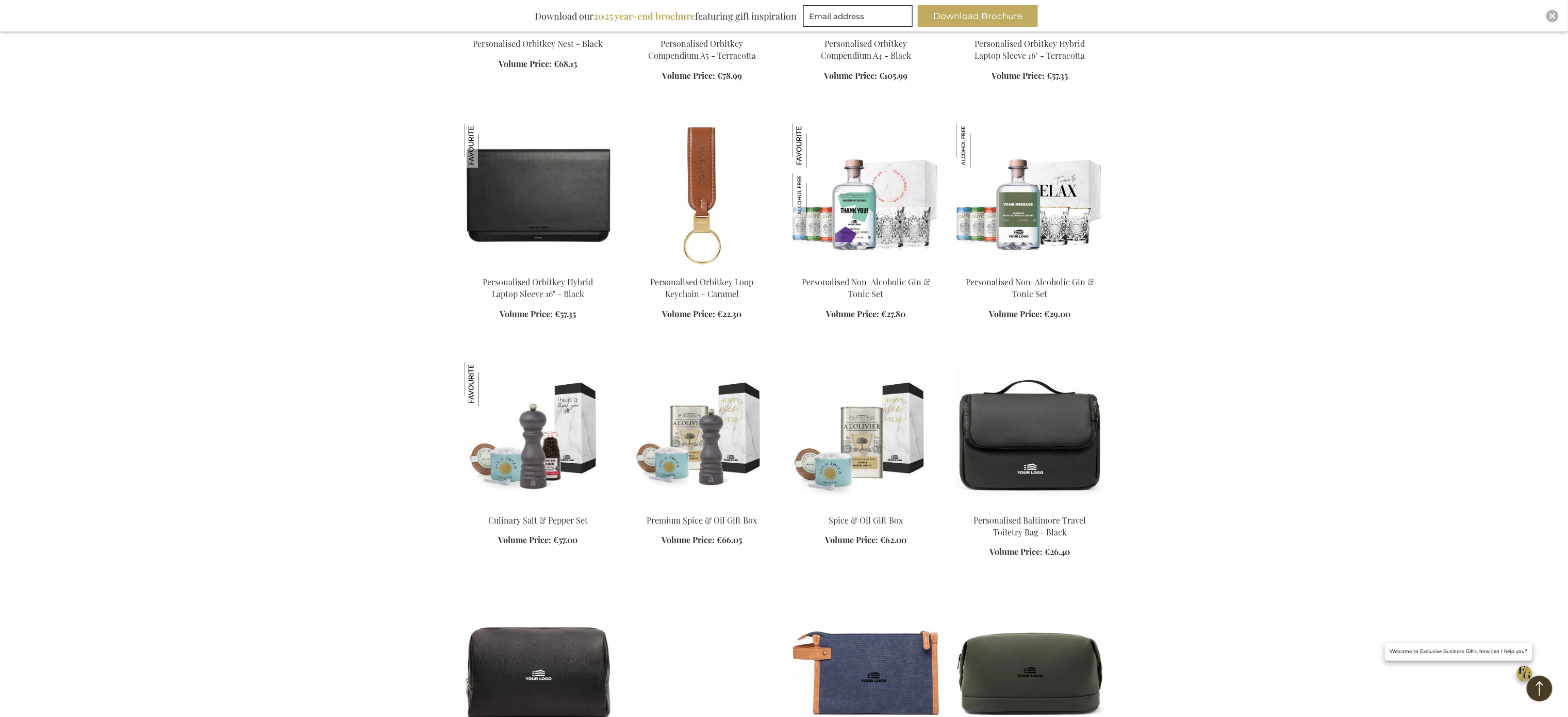
scroll to position [8020, 0]
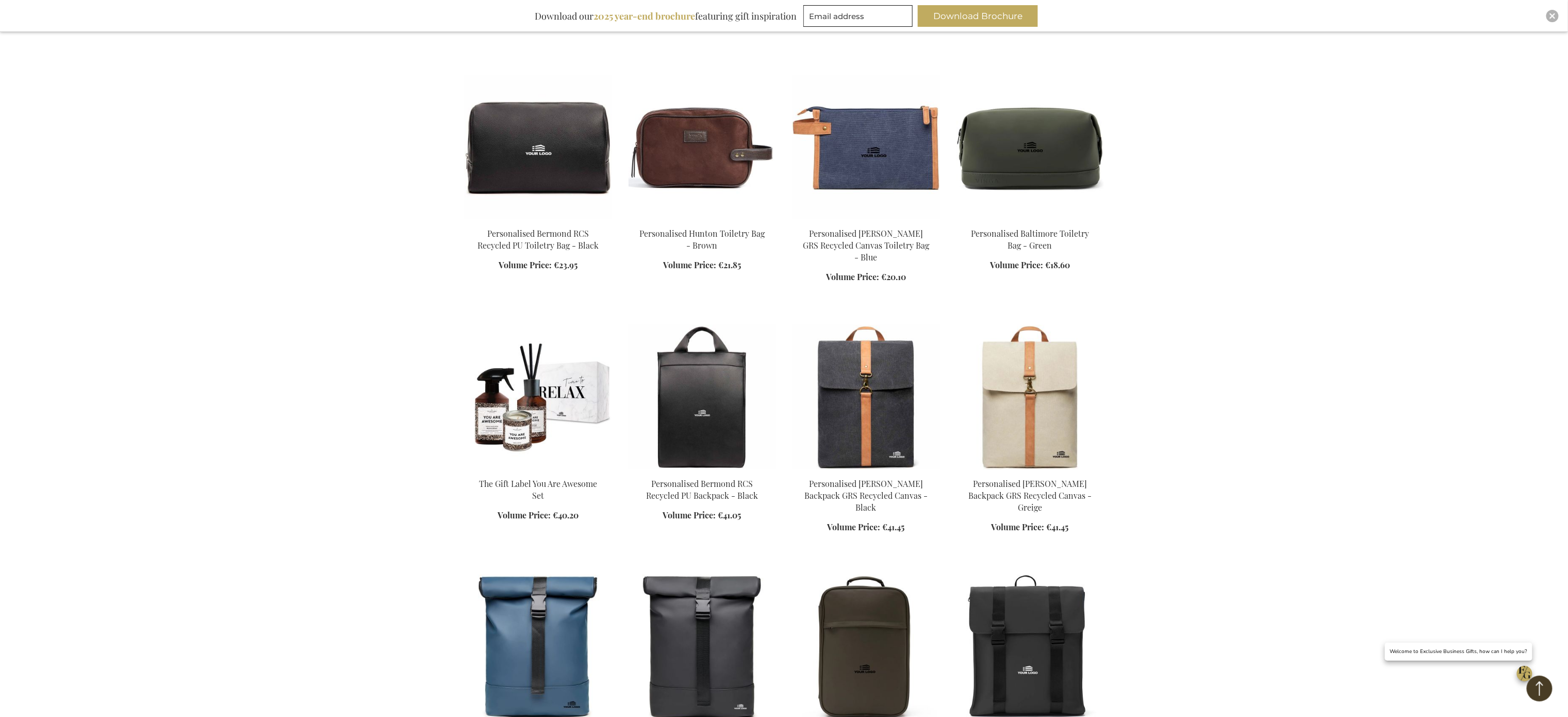
scroll to position [8515, 0]
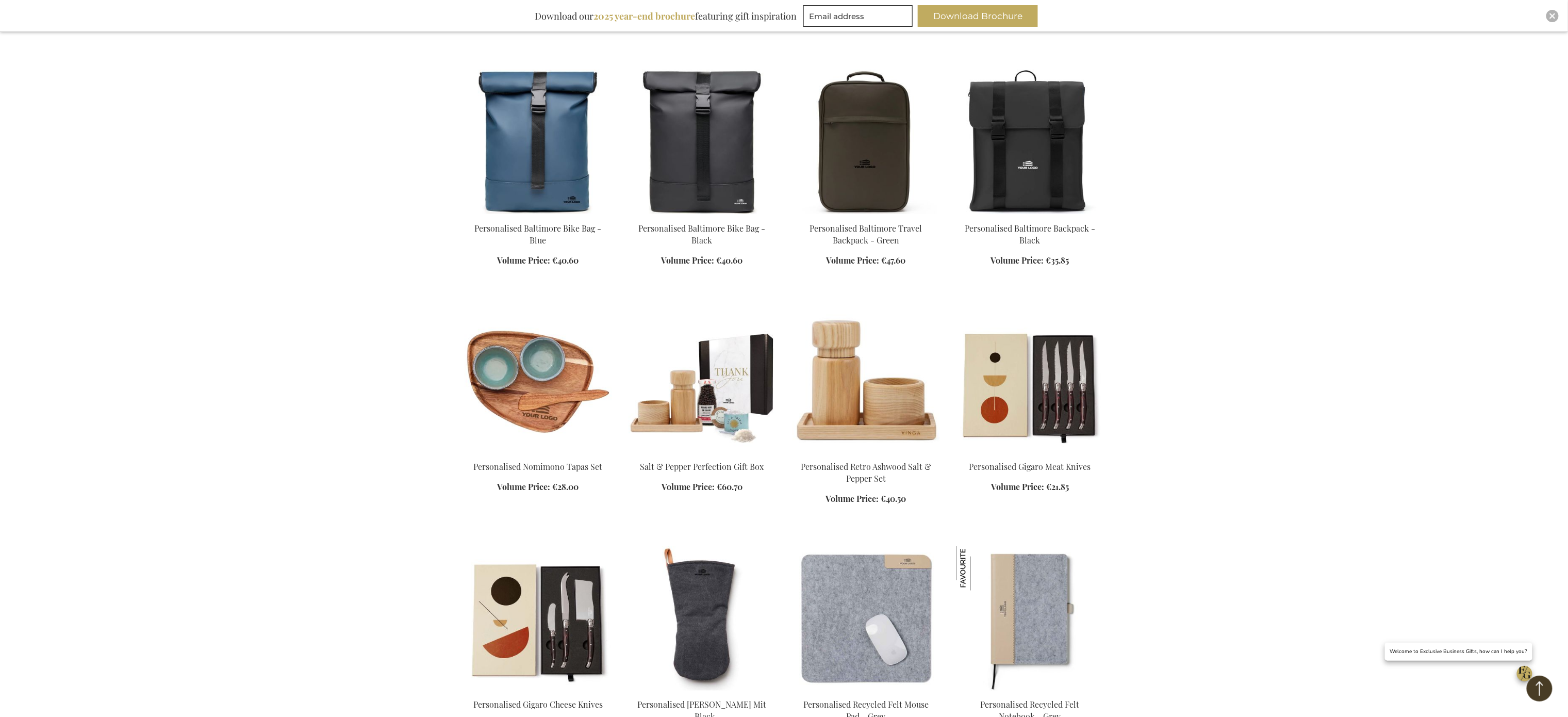
scroll to position [8689, 0]
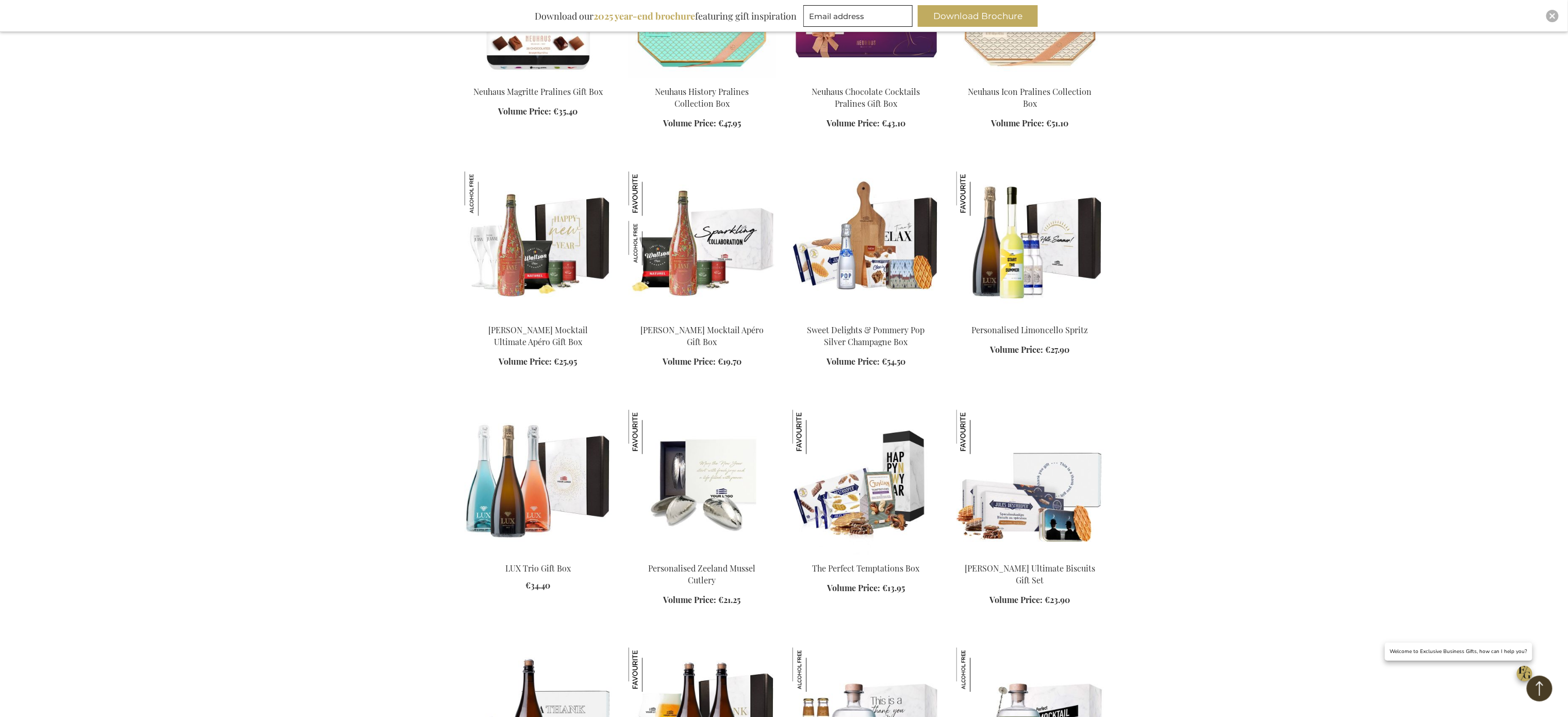
scroll to position [9862, 0]
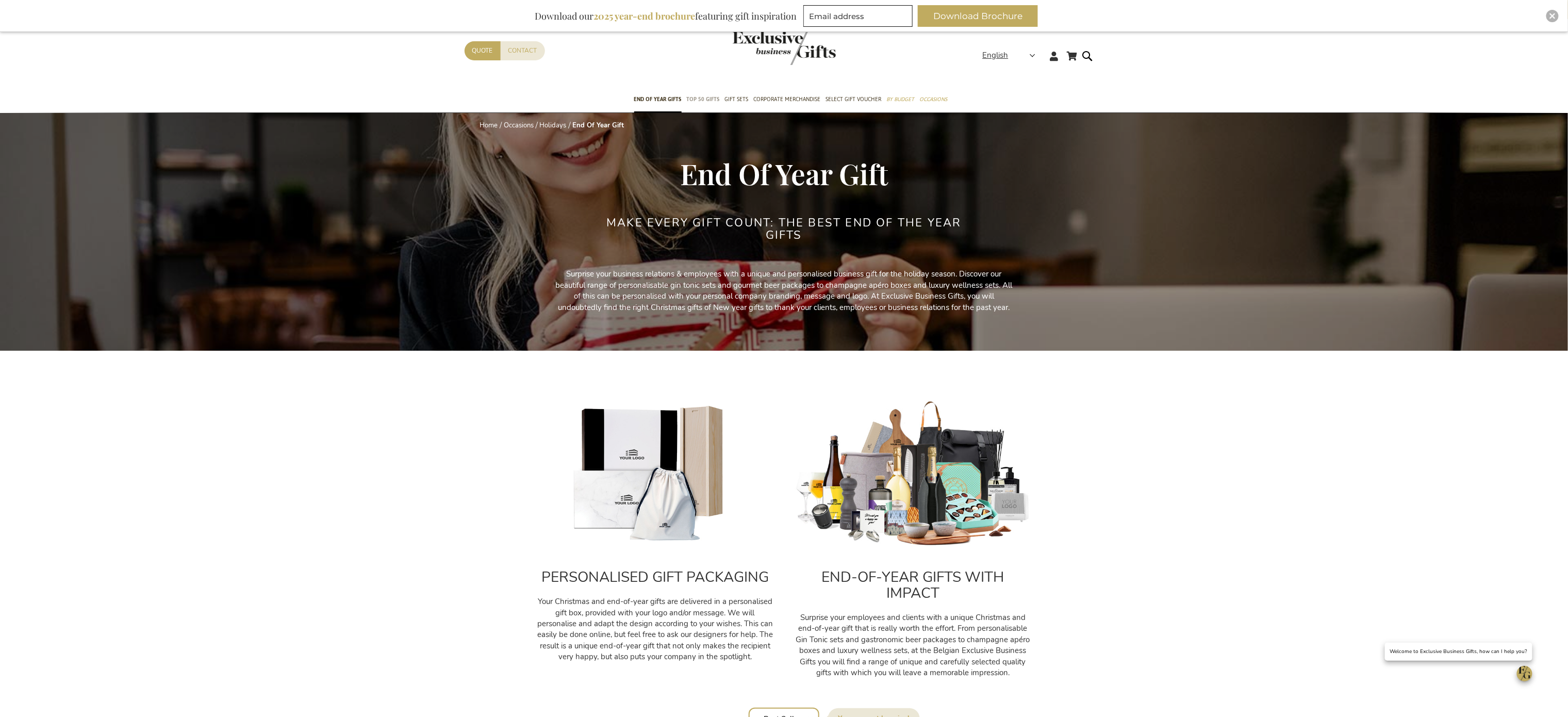
click at [709, 100] on span "TOP 50 Gifts" at bounding box center [703, 99] width 33 height 11
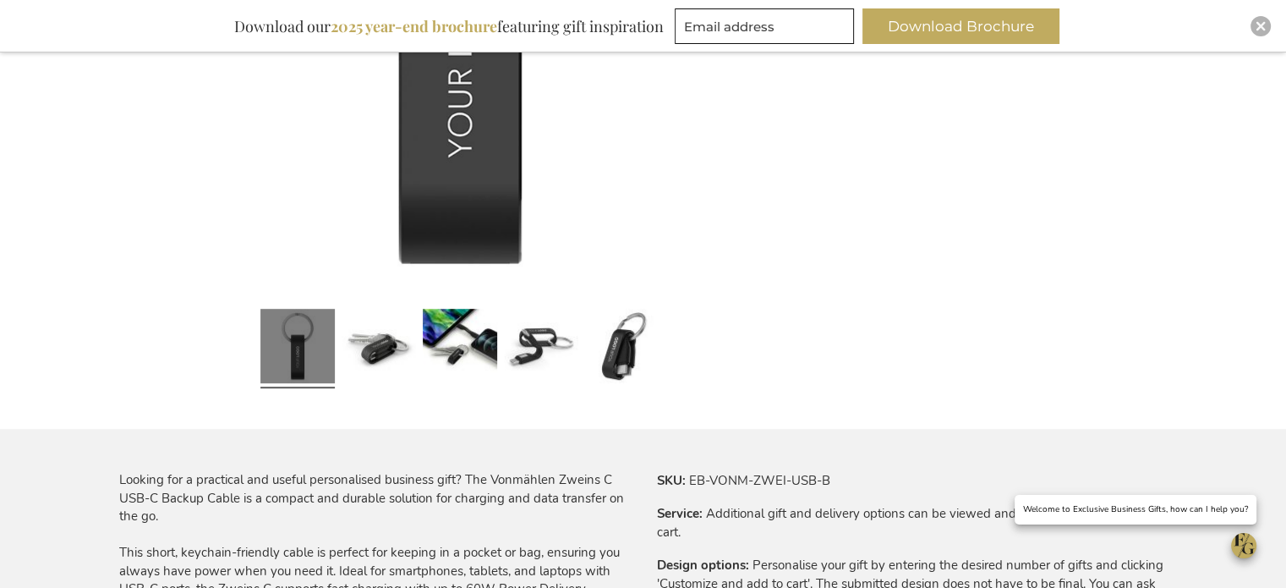
scroll to position [845, 0]
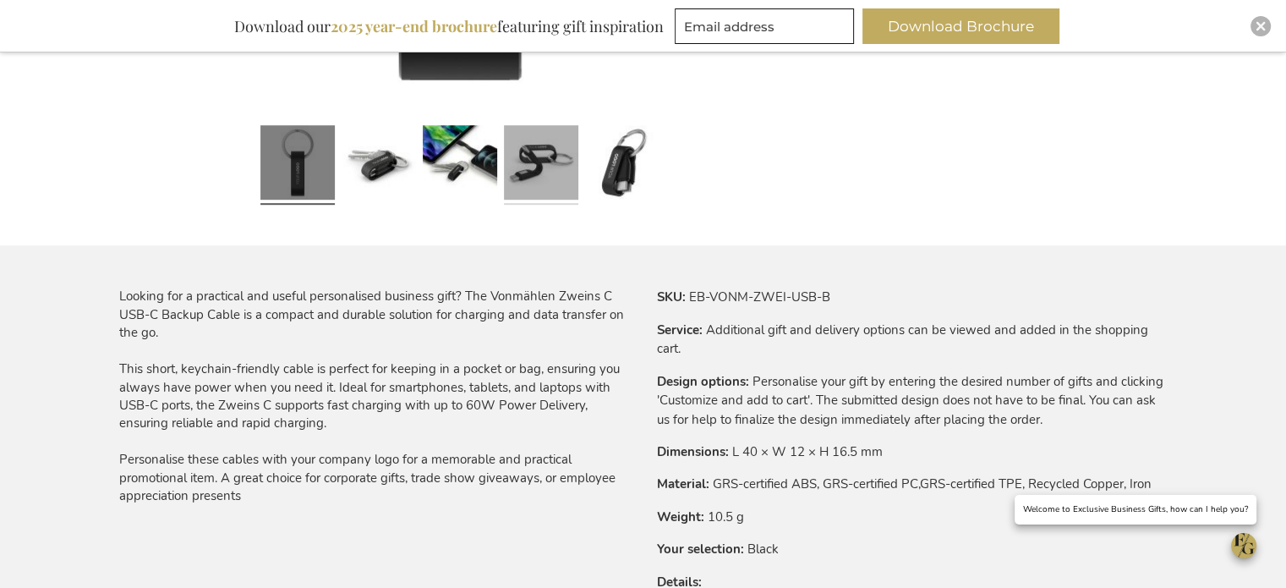
click at [539, 170] on link at bounding box center [541, 165] width 74 height 93
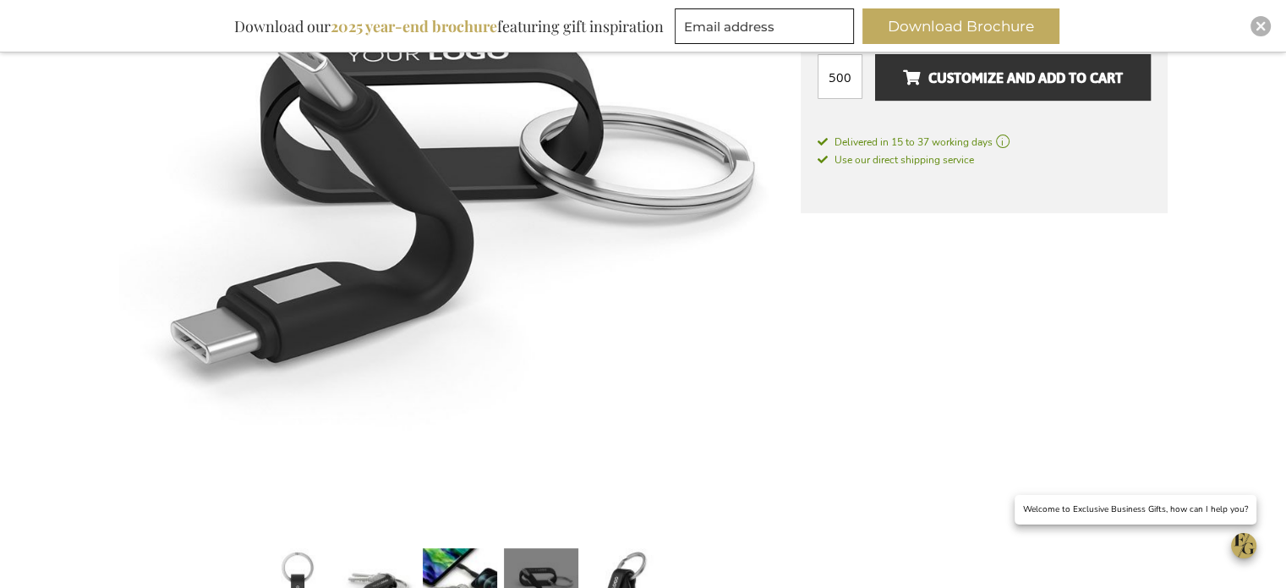
scroll to position [507, 0]
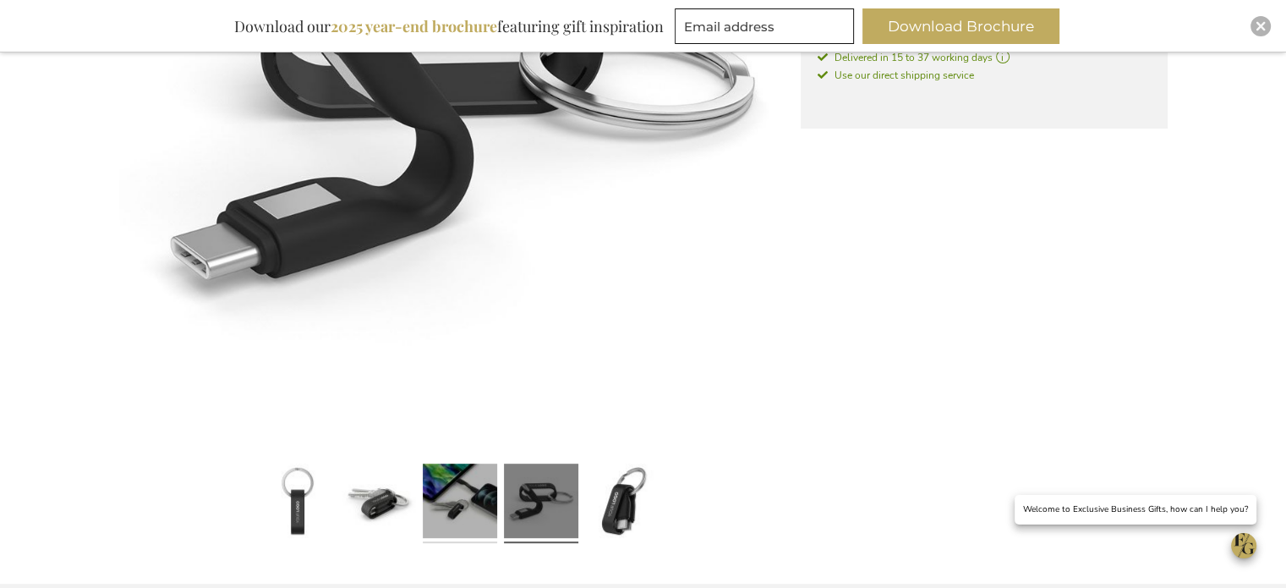
click at [436, 496] on link at bounding box center [460, 503] width 74 height 93
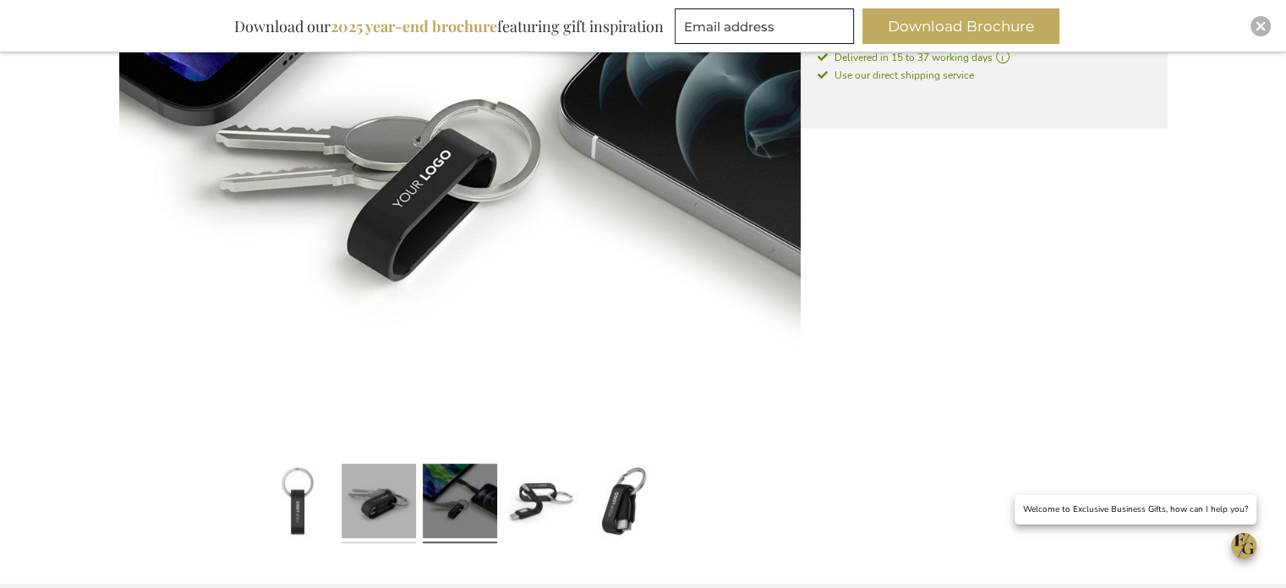
click at [372, 500] on link at bounding box center [379, 503] width 74 height 93
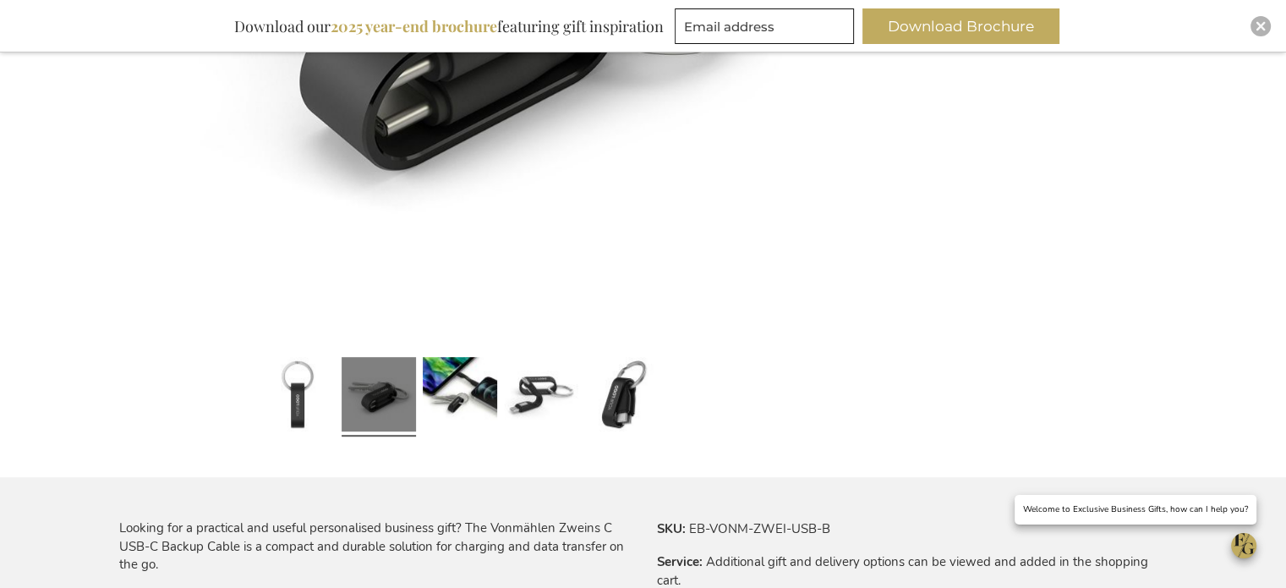
scroll to position [676, 0]
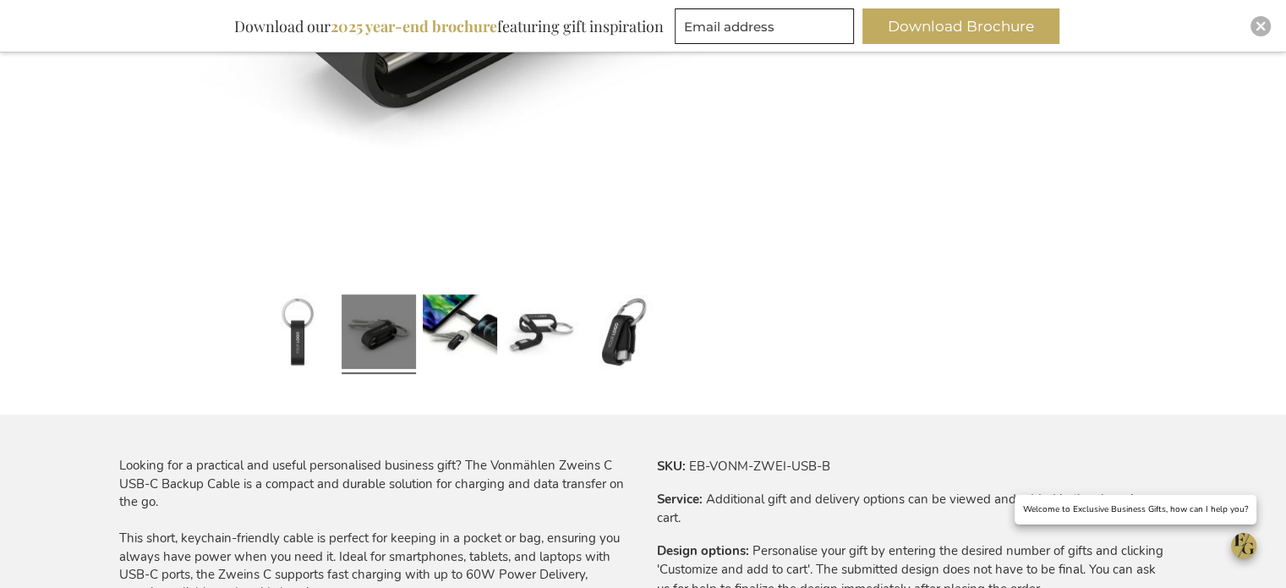
click at [402, 342] on link at bounding box center [379, 334] width 74 height 93
click at [462, 334] on link at bounding box center [460, 334] width 74 height 93
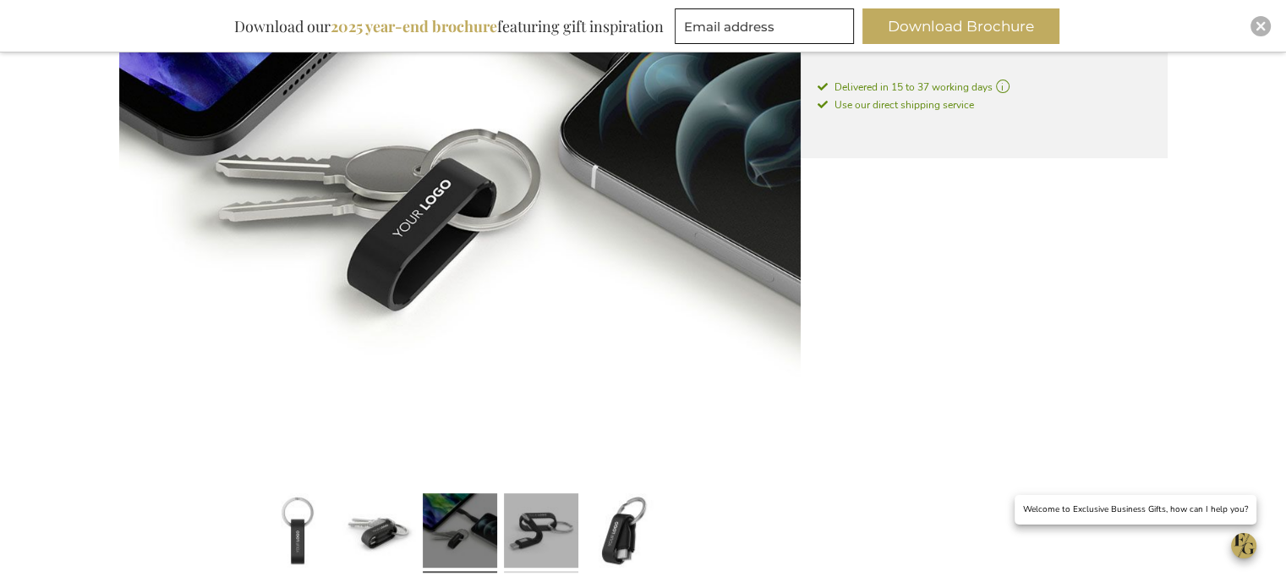
scroll to position [507, 0]
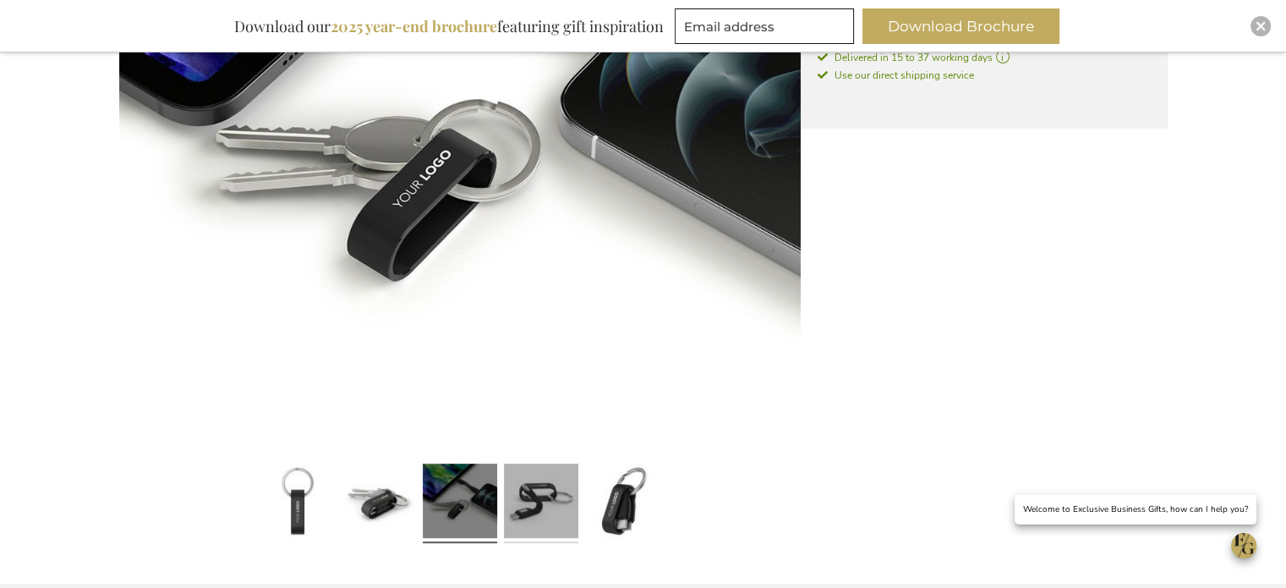
click at [567, 492] on link at bounding box center [541, 503] width 74 height 93
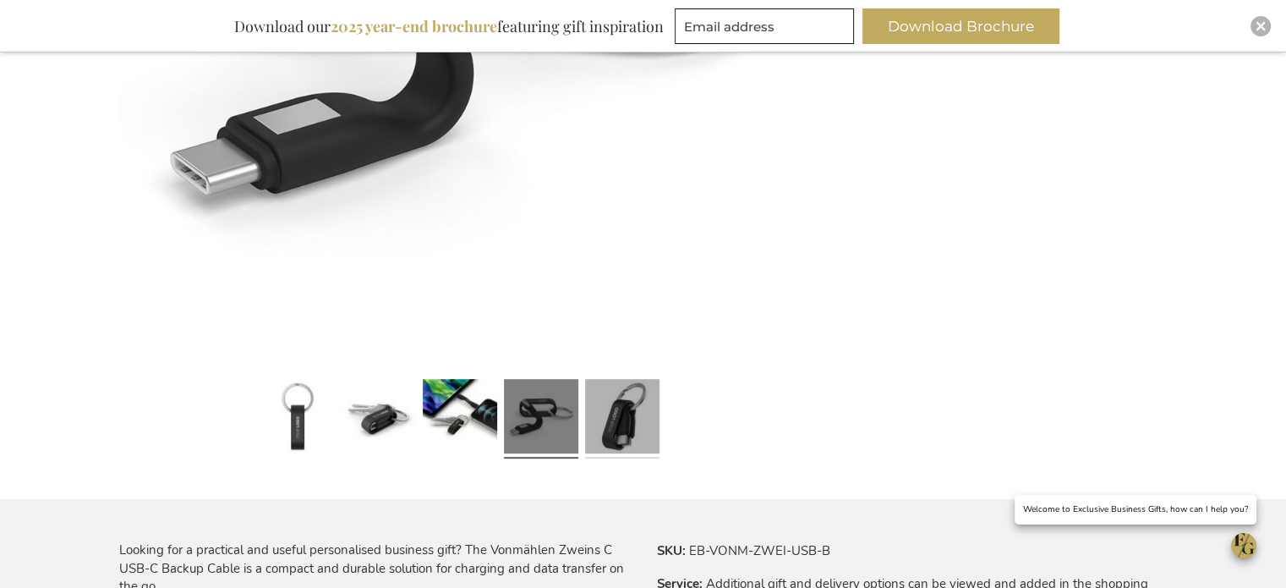
click at [624, 420] on link at bounding box center [622, 419] width 74 height 93
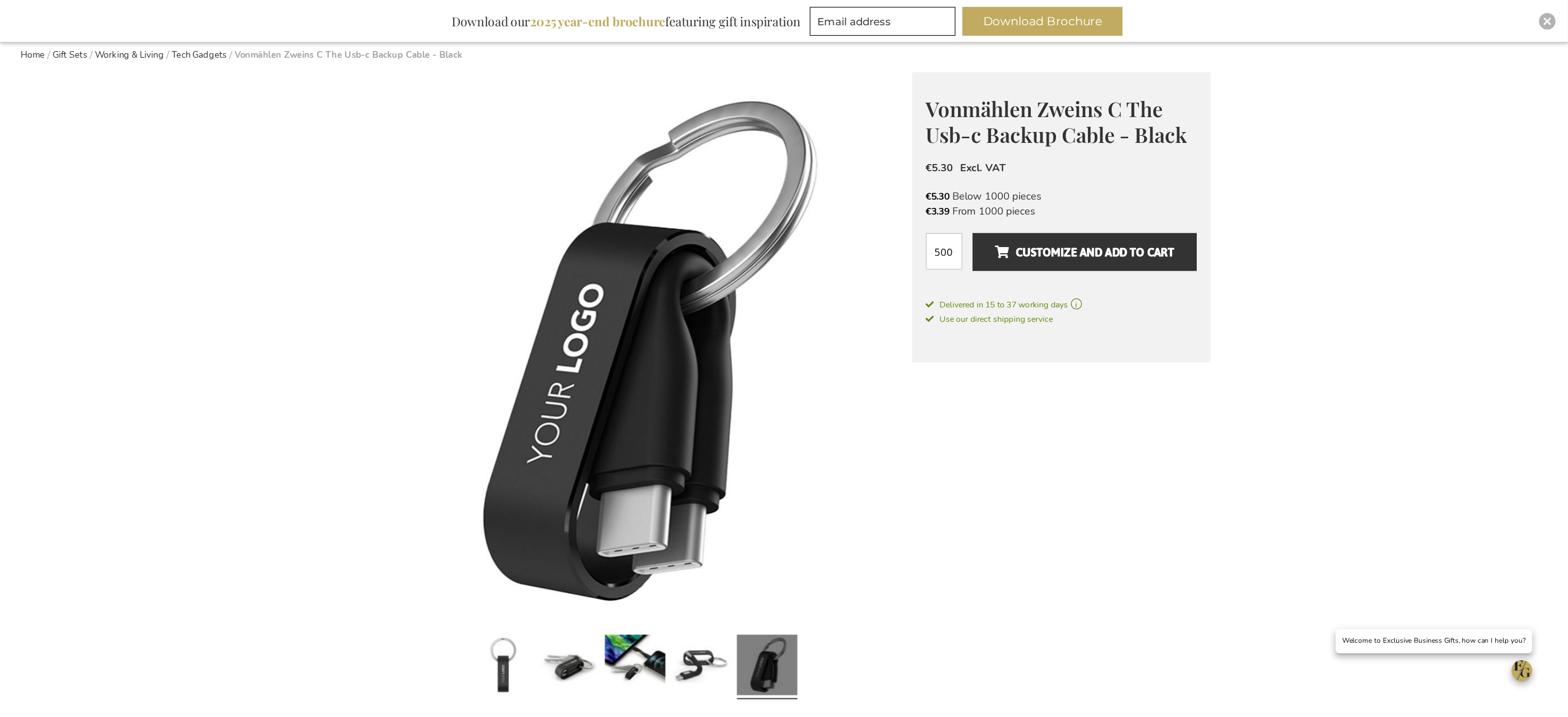
scroll to position [116, 0]
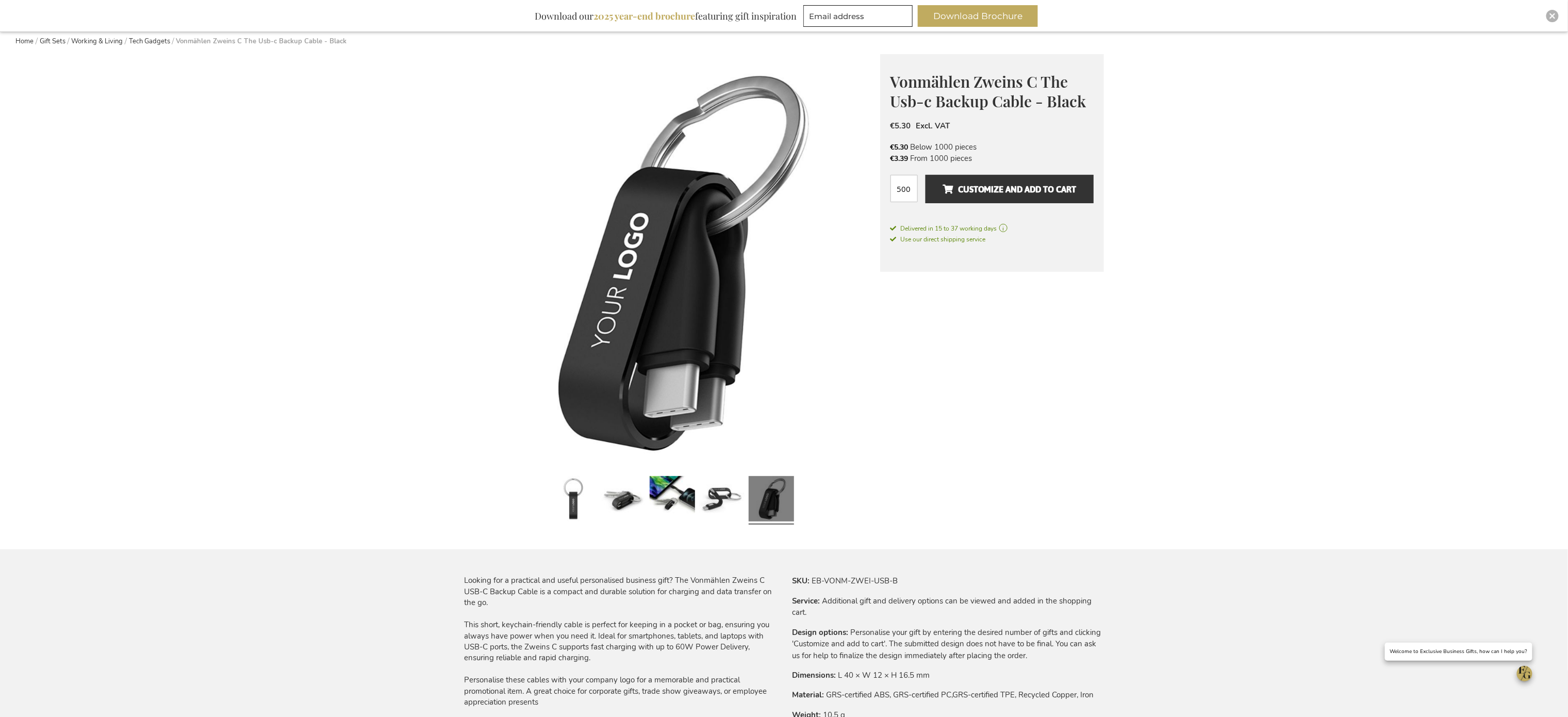
drag, startPoint x: 775, startPoint y: 2, endPoint x: 1072, endPoint y: 347, distance: 455.2
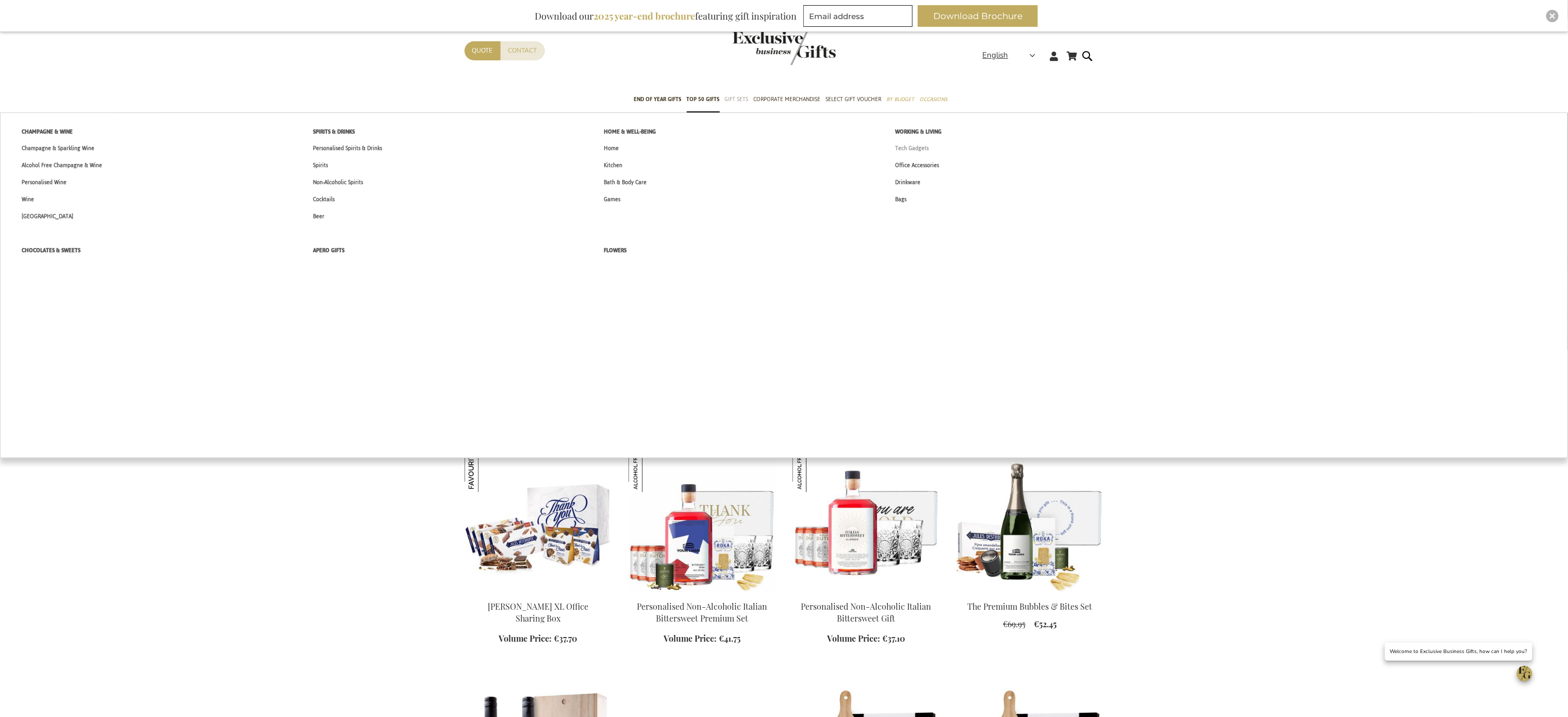
click at [902, 150] on span "Tech Gadgets" at bounding box center [912, 148] width 34 height 11
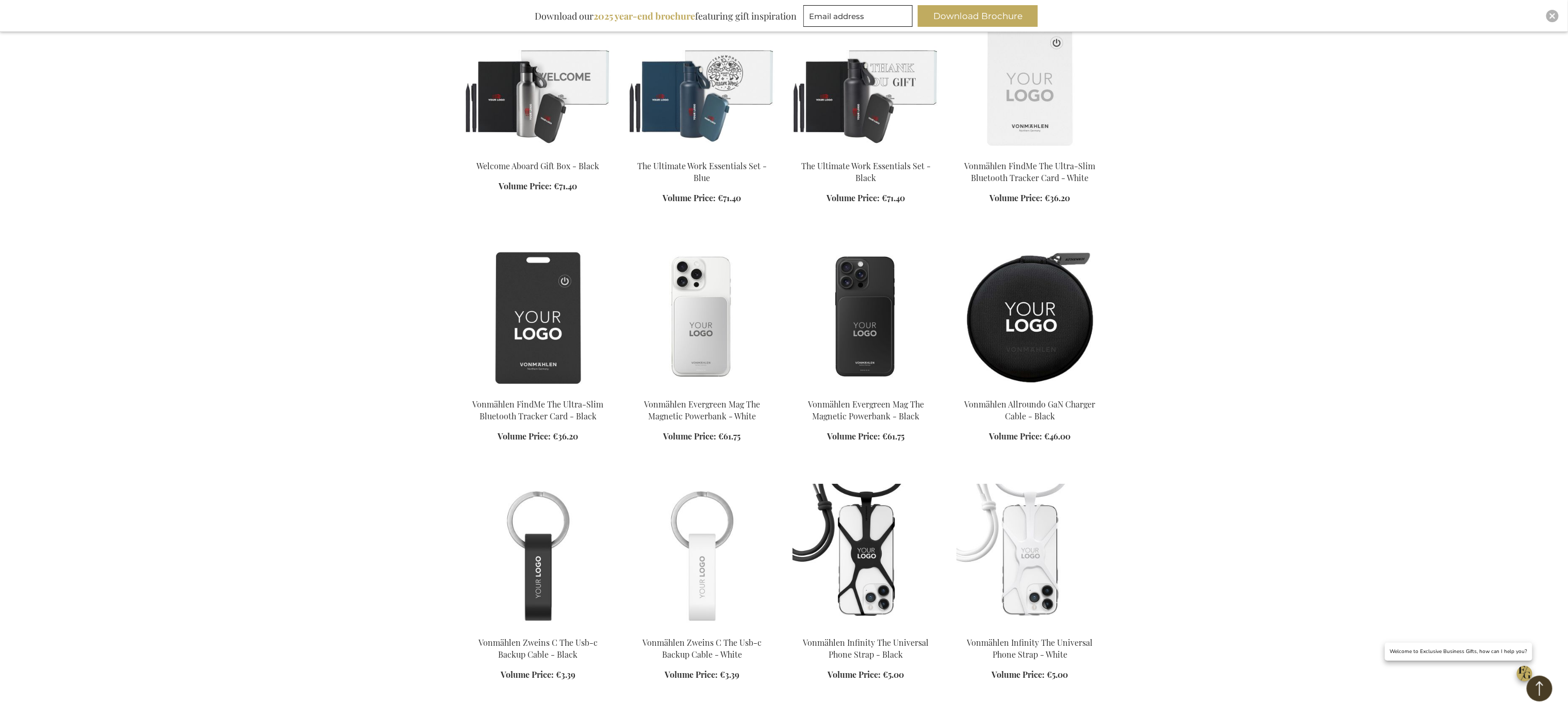
scroll to position [528, 0]
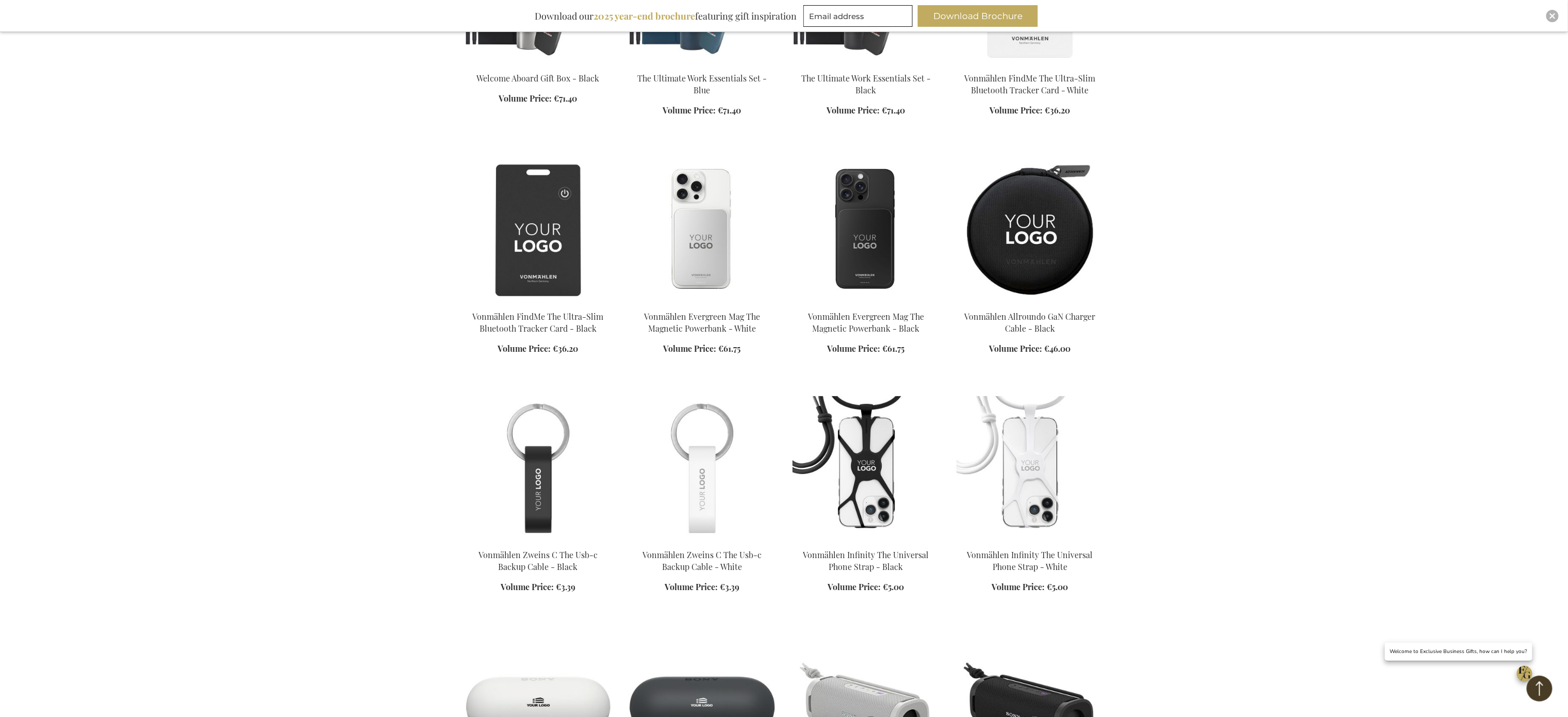
drag, startPoint x: 1547, startPoint y: 267, endPoint x: 1541, endPoint y: 267, distance: 6.0
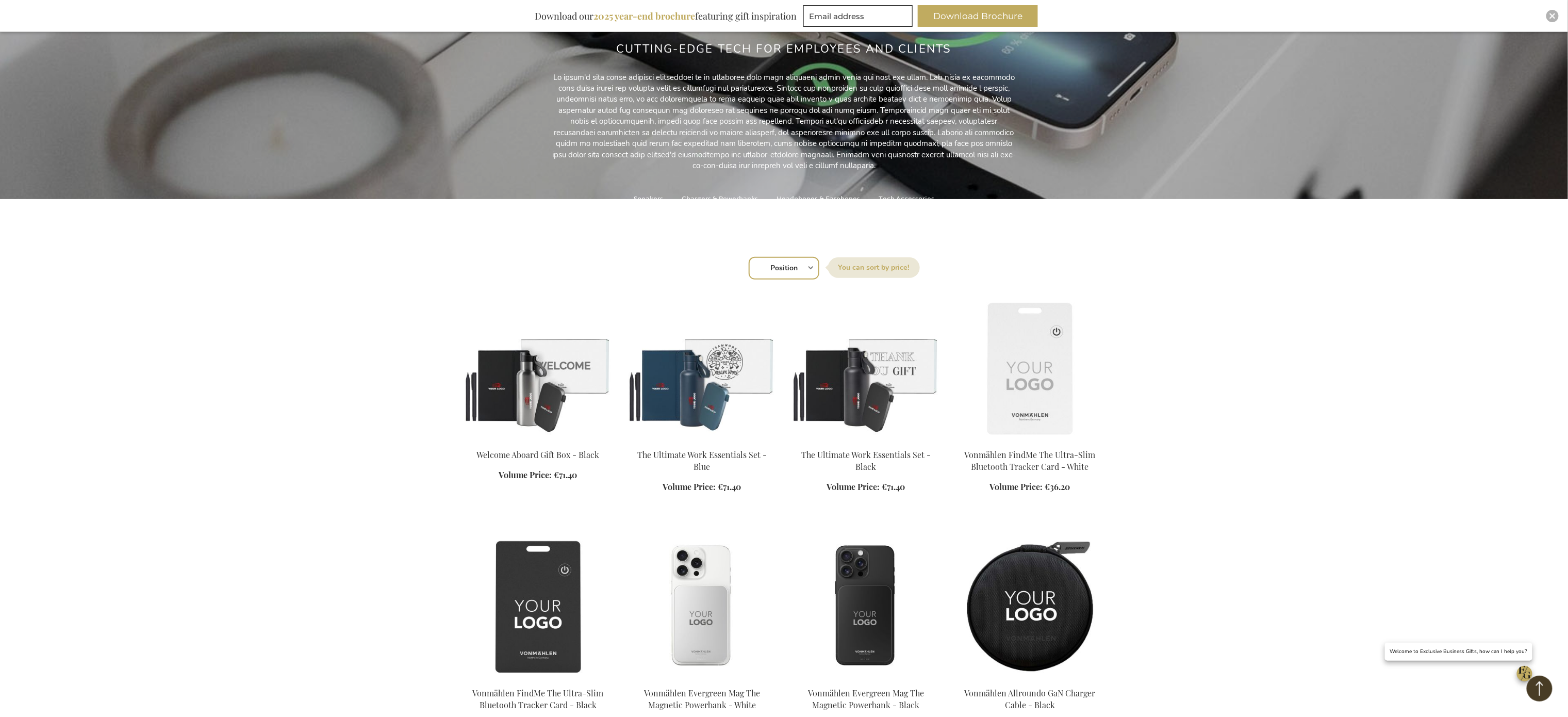
scroll to position [12, 0]
